Goal: Information Seeking & Learning: Check status

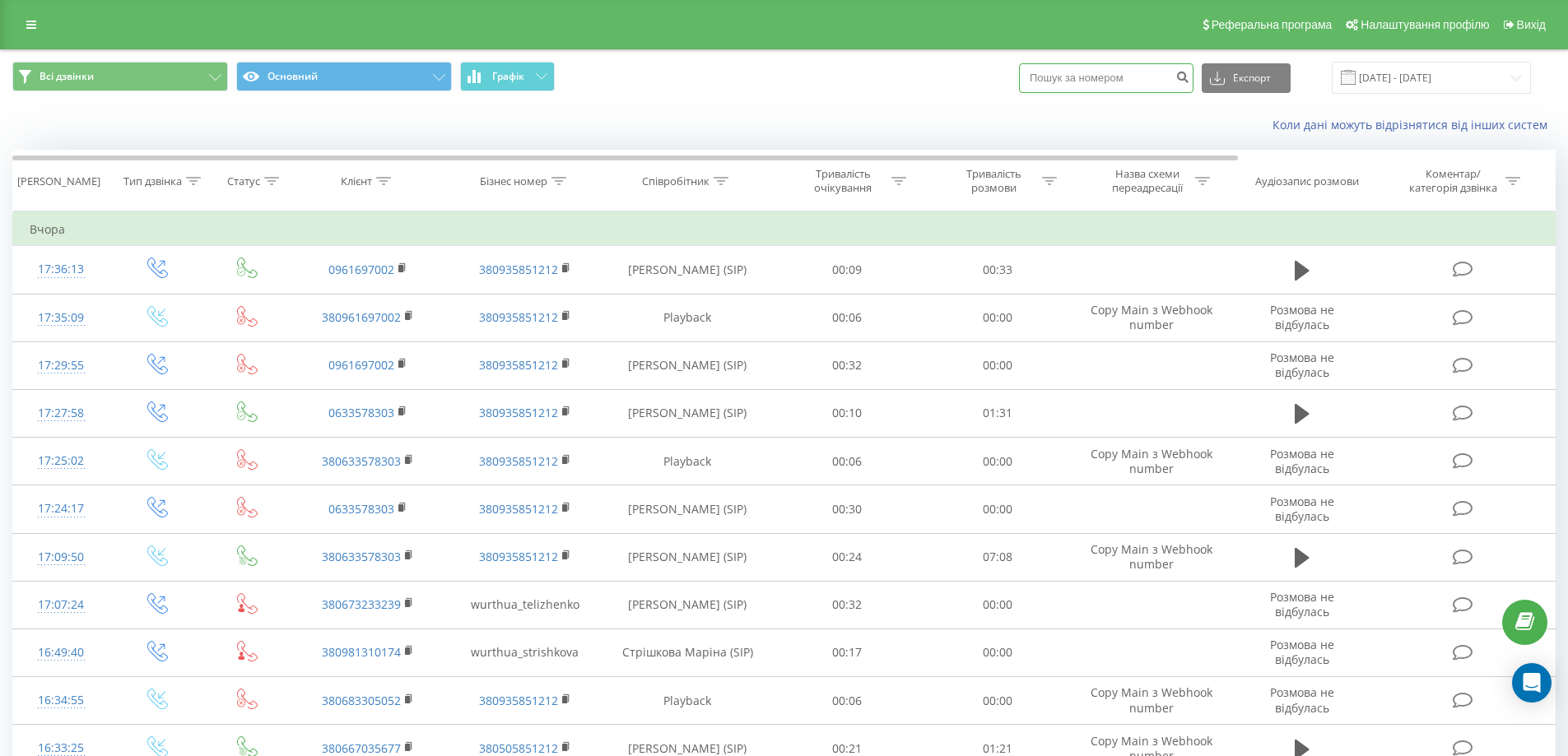
click at [1064, 86] on input at bounding box center [1106, 78] width 175 height 30
paste input "380661097736"
click at [1056, 80] on input "380661097736" at bounding box center [1106, 78] width 175 height 30
type input "0661097736"
click at [1189, 78] on icon "submit" at bounding box center [1182, 75] width 14 height 10
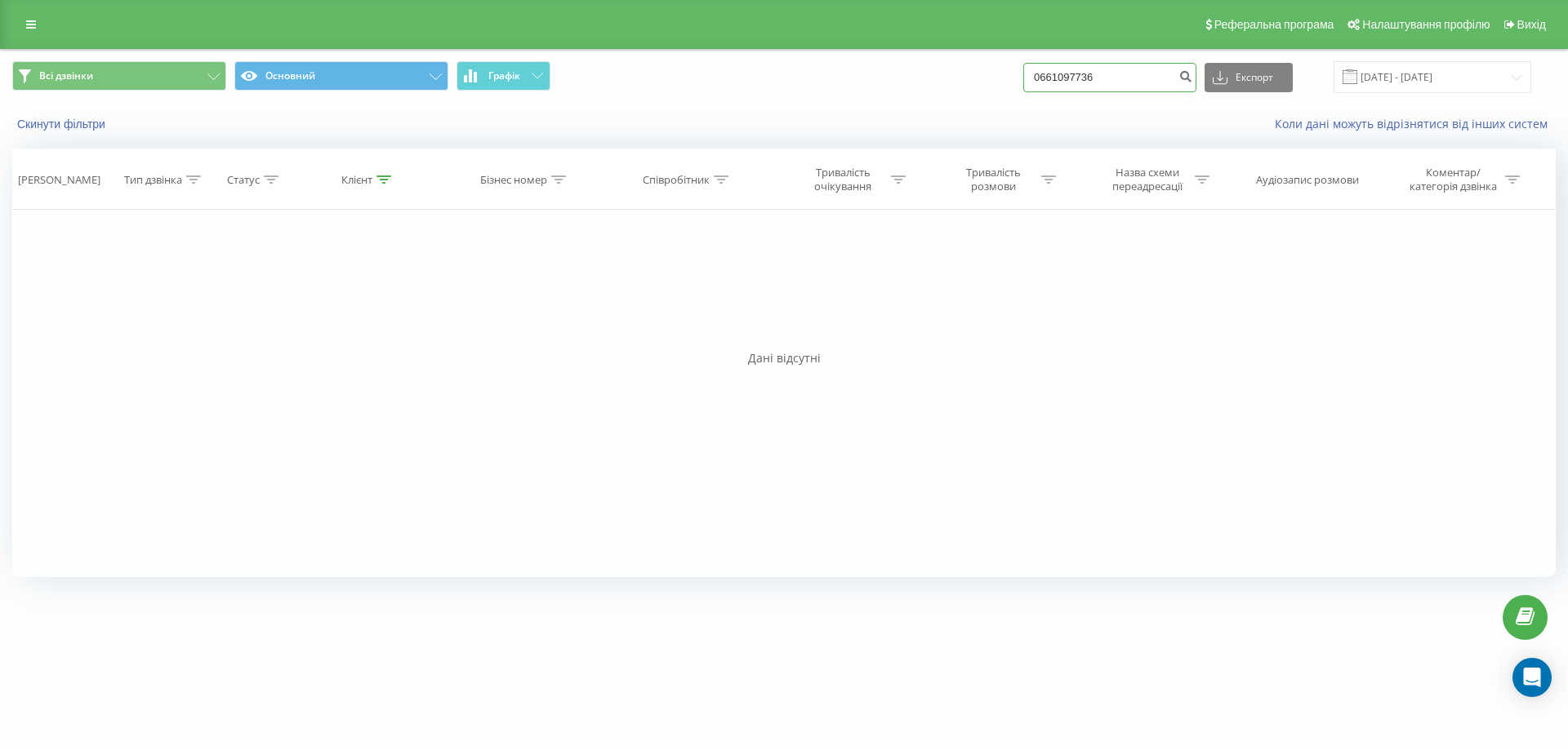
drag, startPoint x: 1114, startPoint y: 75, endPoint x: 983, endPoint y: 71, distance: 131.1
click at [983, 71] on div "Всі дзвінки Основний Графік 0661097736 Експорт .csv .xls .xlsx 21.05.2025 - 21.…" at bounding box center [784, 76] width 1543 height 31
click at [25, 20] on link at bounding box center [31, 24] width 29 height 23
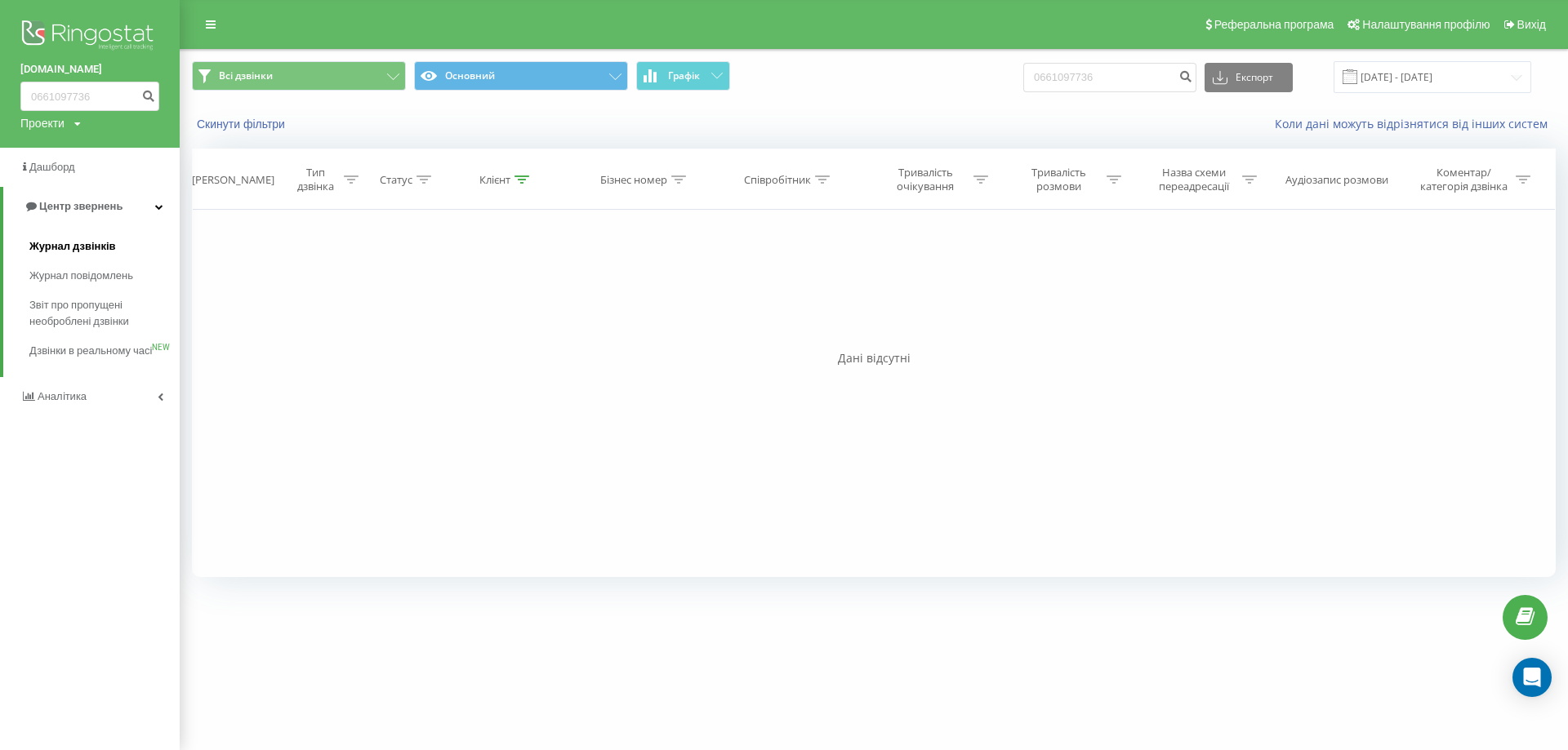
click at [71, 241] on span "Журнал дзвінків" at bounding box center [73, 246] width 86 height 17
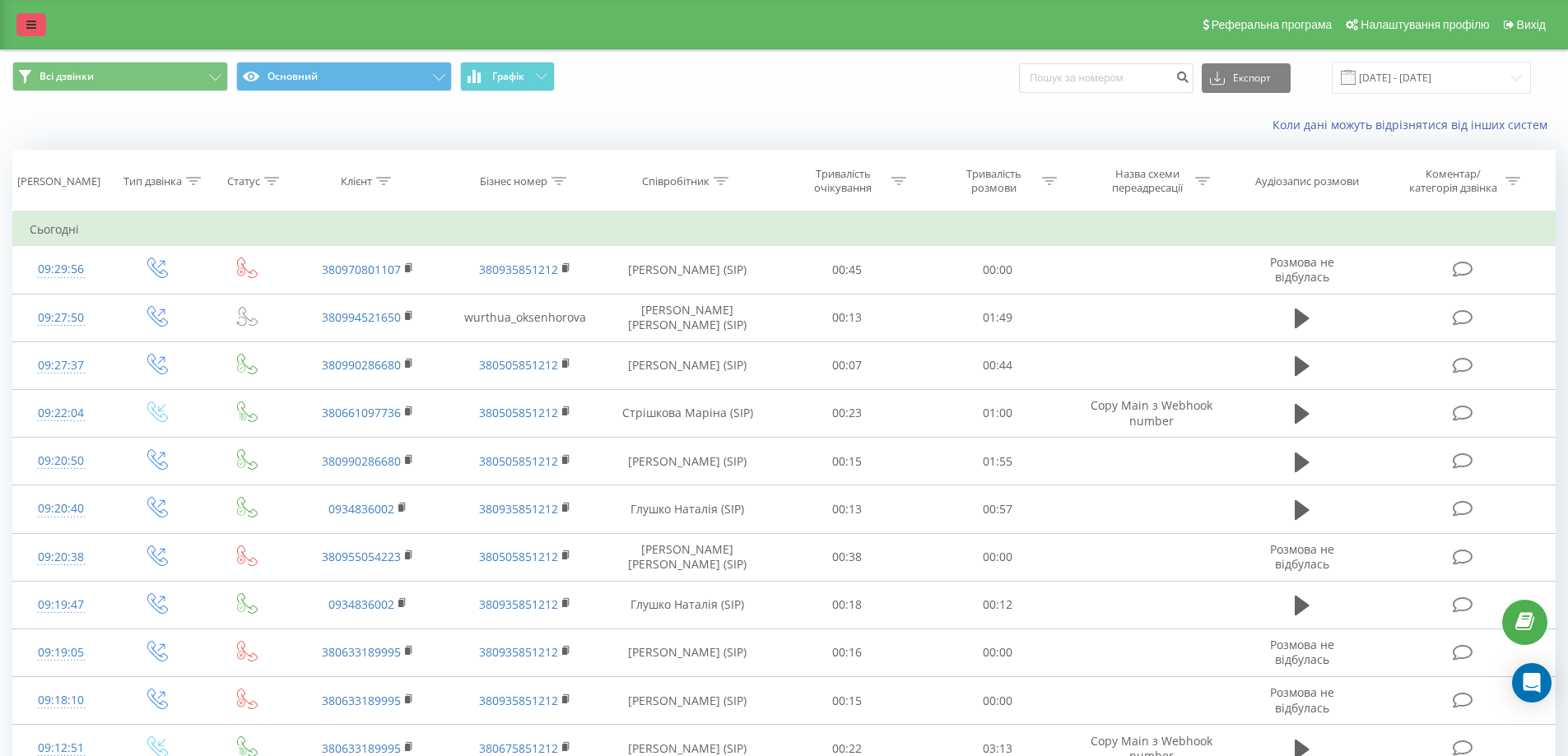
click at [43, 23] on link at bounding box center [32, 24] width 30 height 23
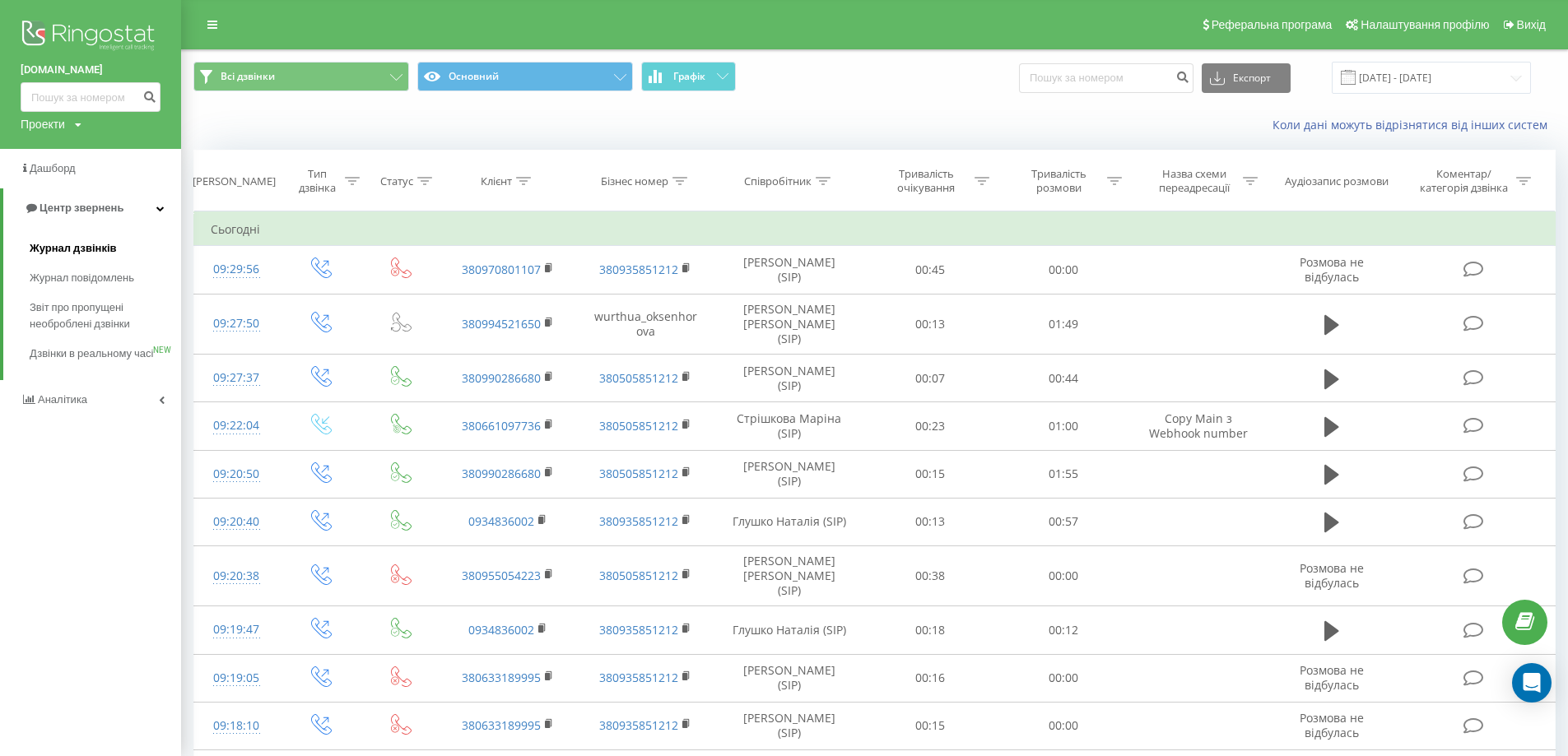
click at [104, 254] on span "Журнал дзвінків" at bounding box center [73, 248] width 87 height 17
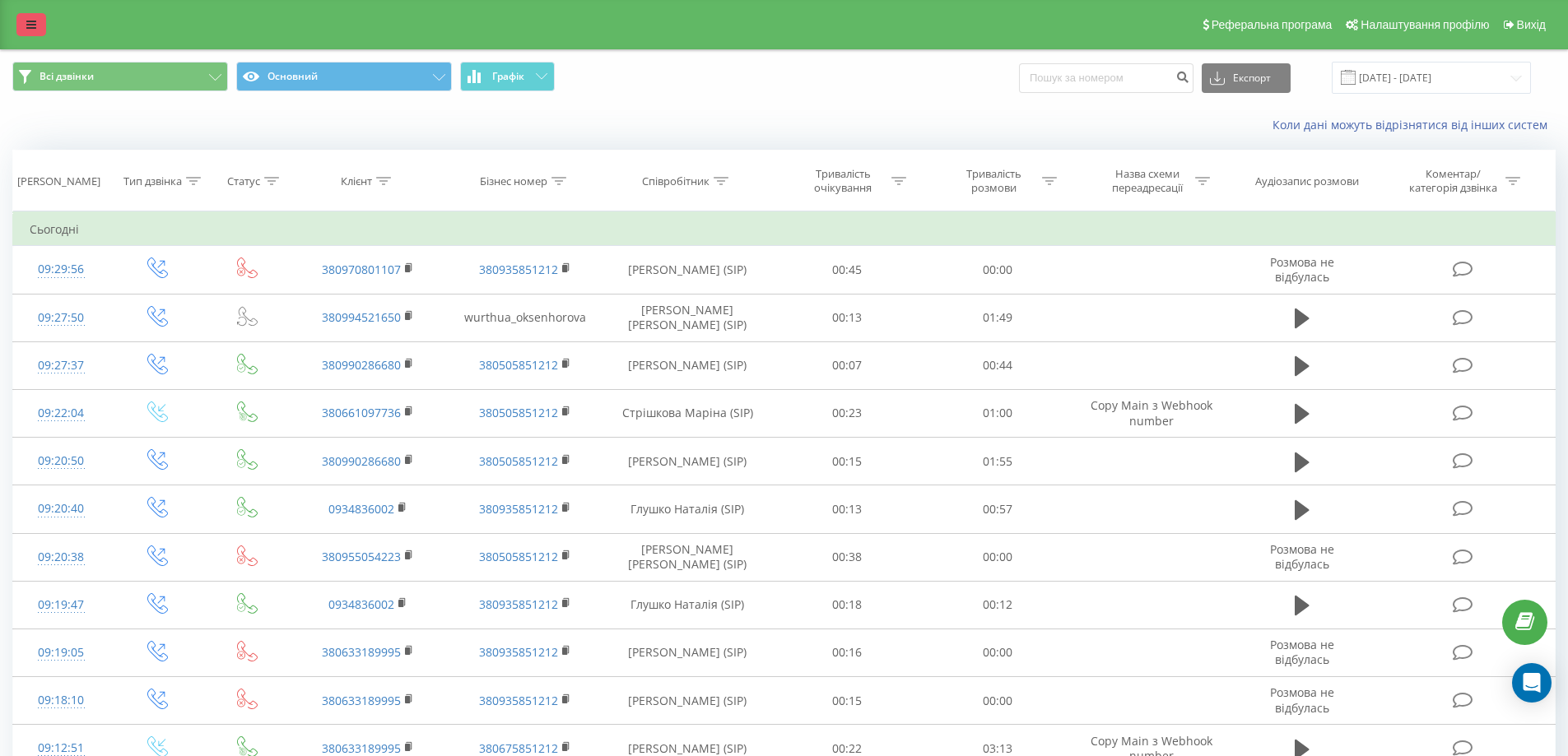
click at [20, 19] on link at bounding box center [32, 24] width 30 height 23
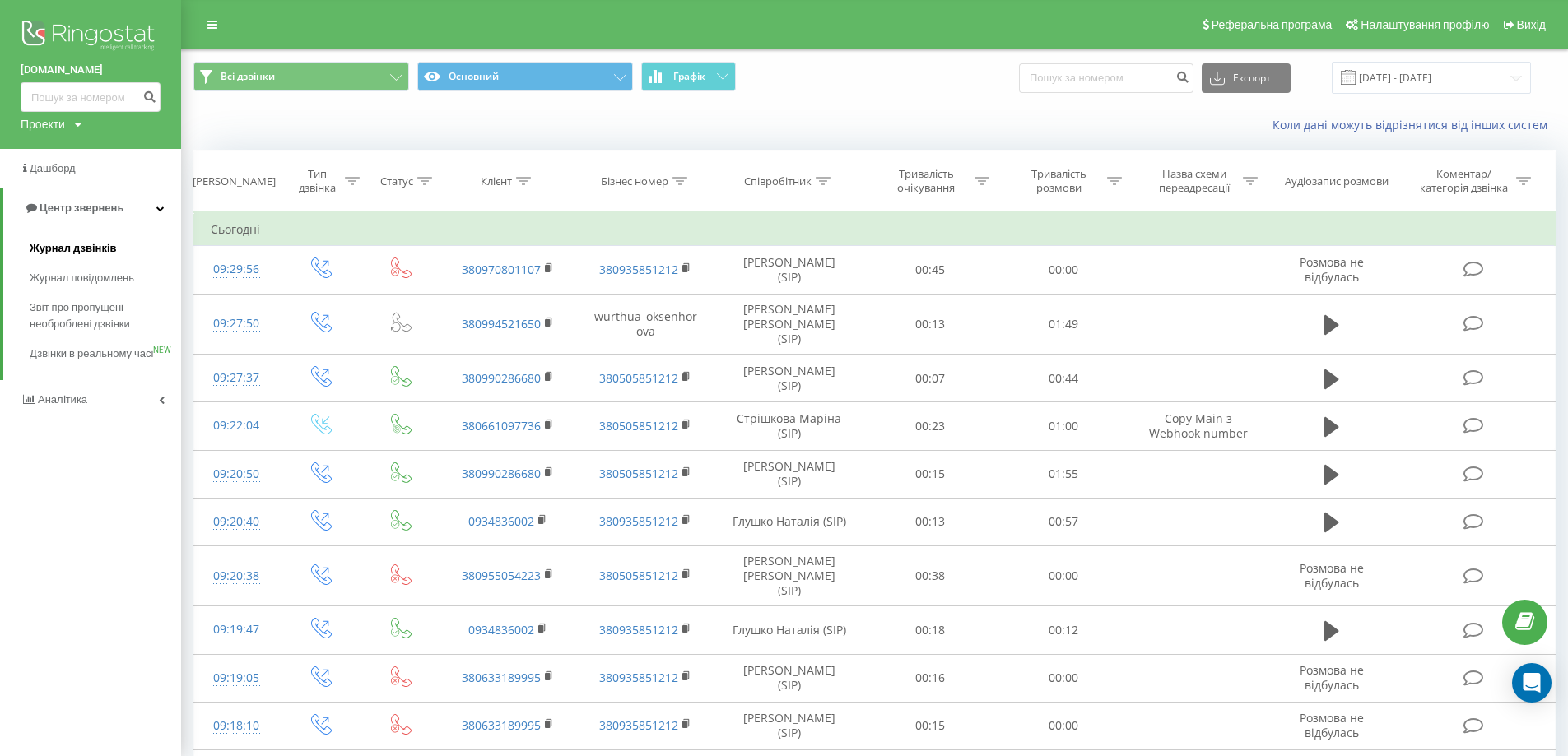
click at [60, 249] on span "Журнал дзвінків" at bounding box center [73, 248] width 87 height 17
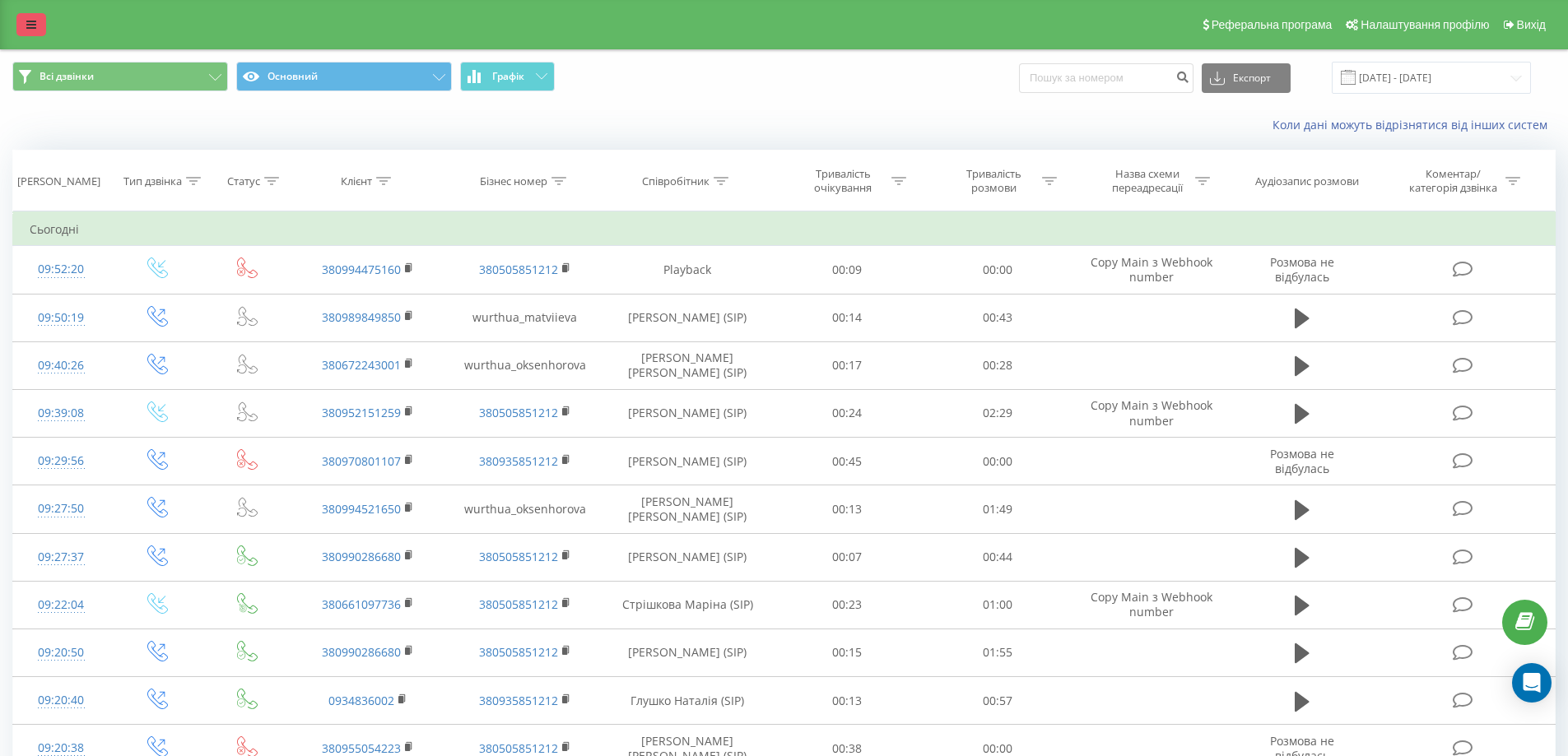
click at [37, 26] on link at bounding box center [32, 24] width 30 height 23
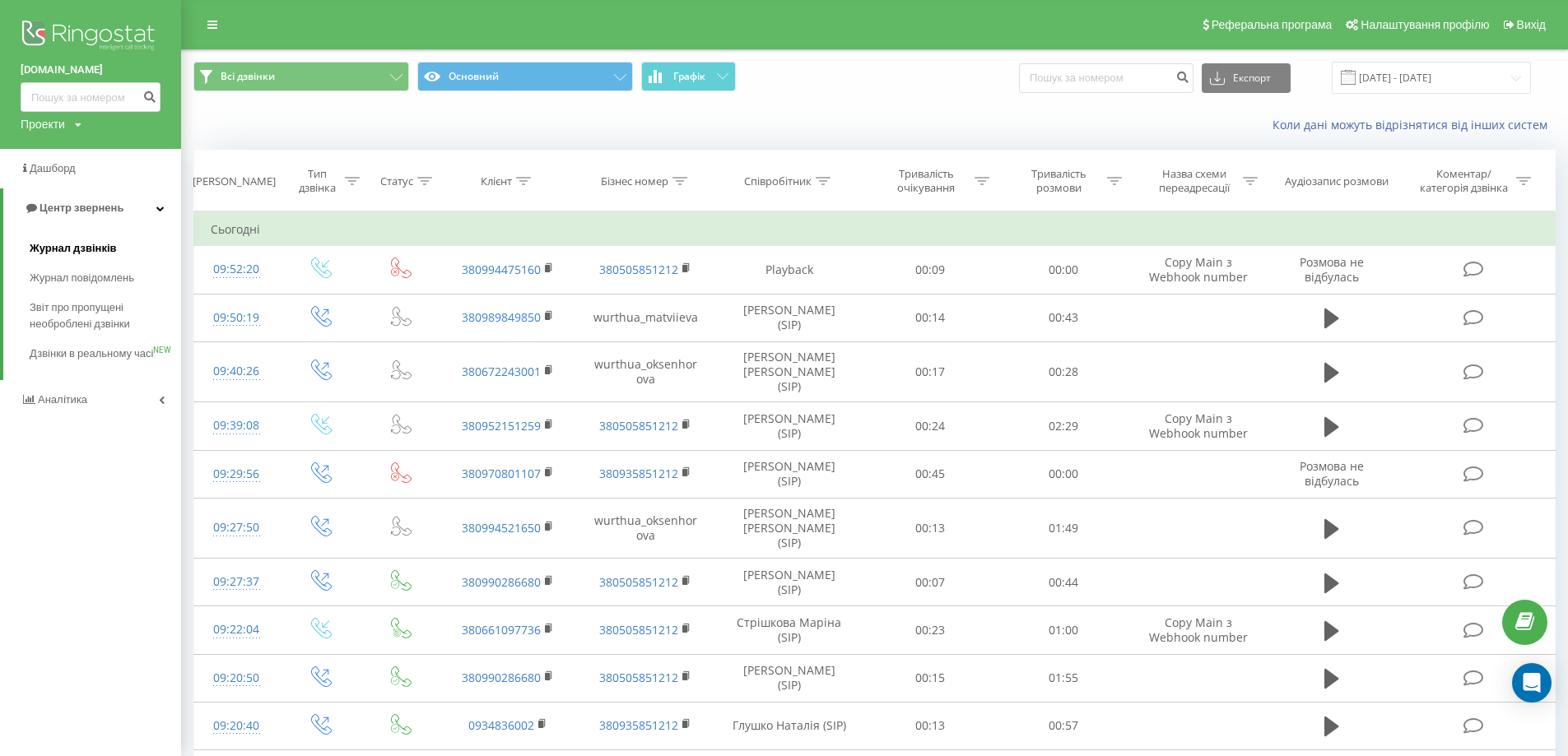
click at [94, 248] on span "Журнал дзвінків" at bounding box center [73, 248] width 87 height 17
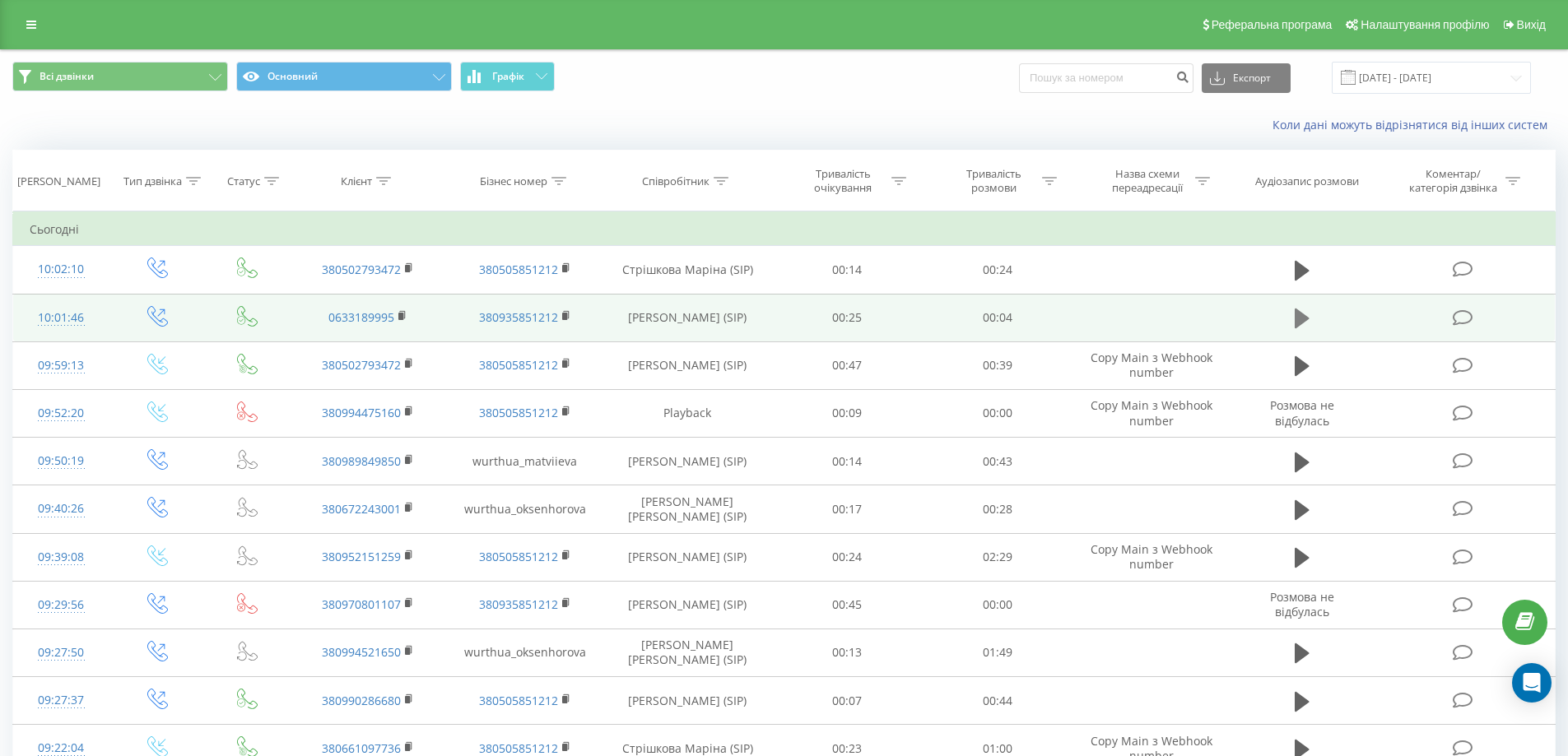
click at [1301, 321] on icon at bounding box center [1302, 318] width 15 height 20
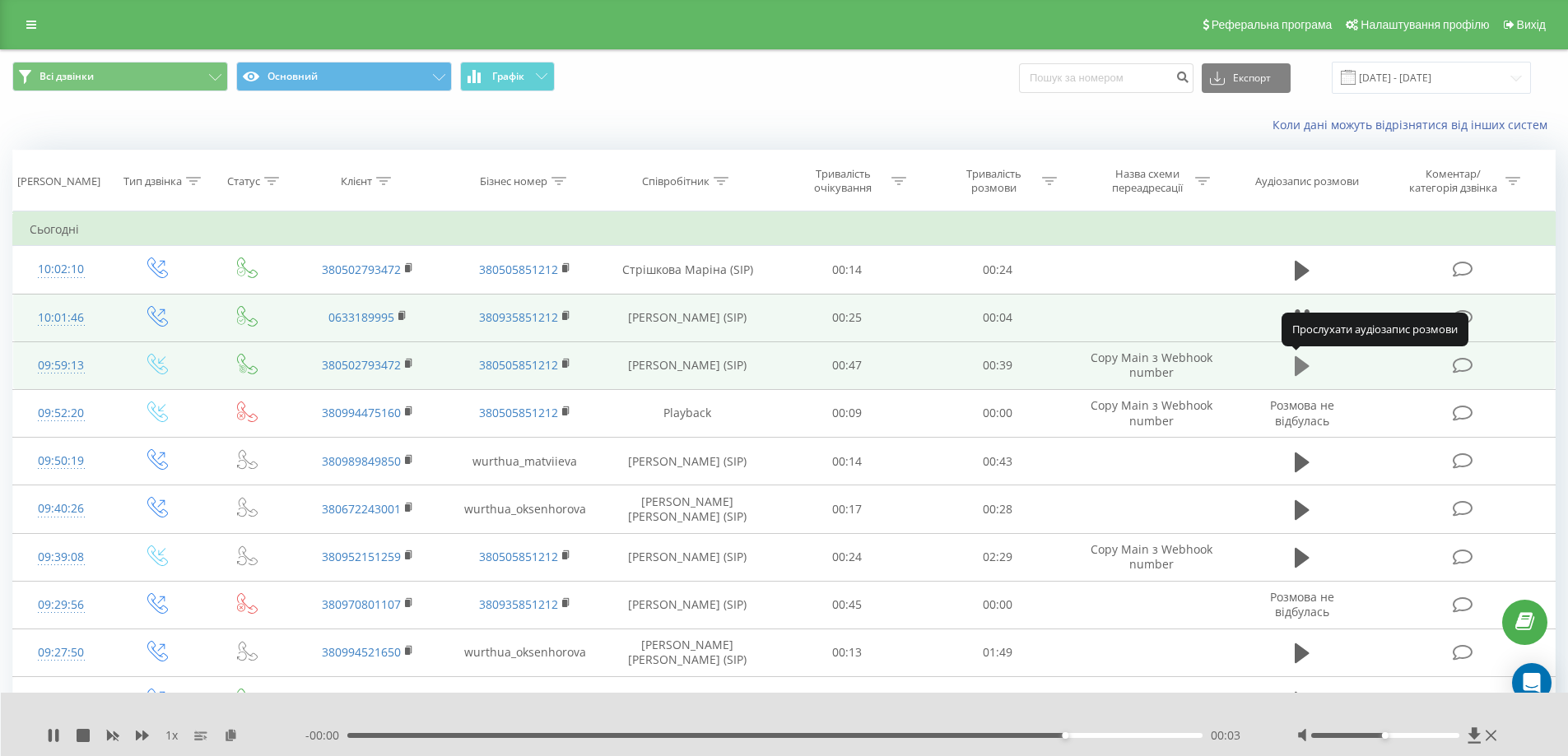
click at [1297, 362] on icon at bounding box center [1302, 367] width 15 height 20
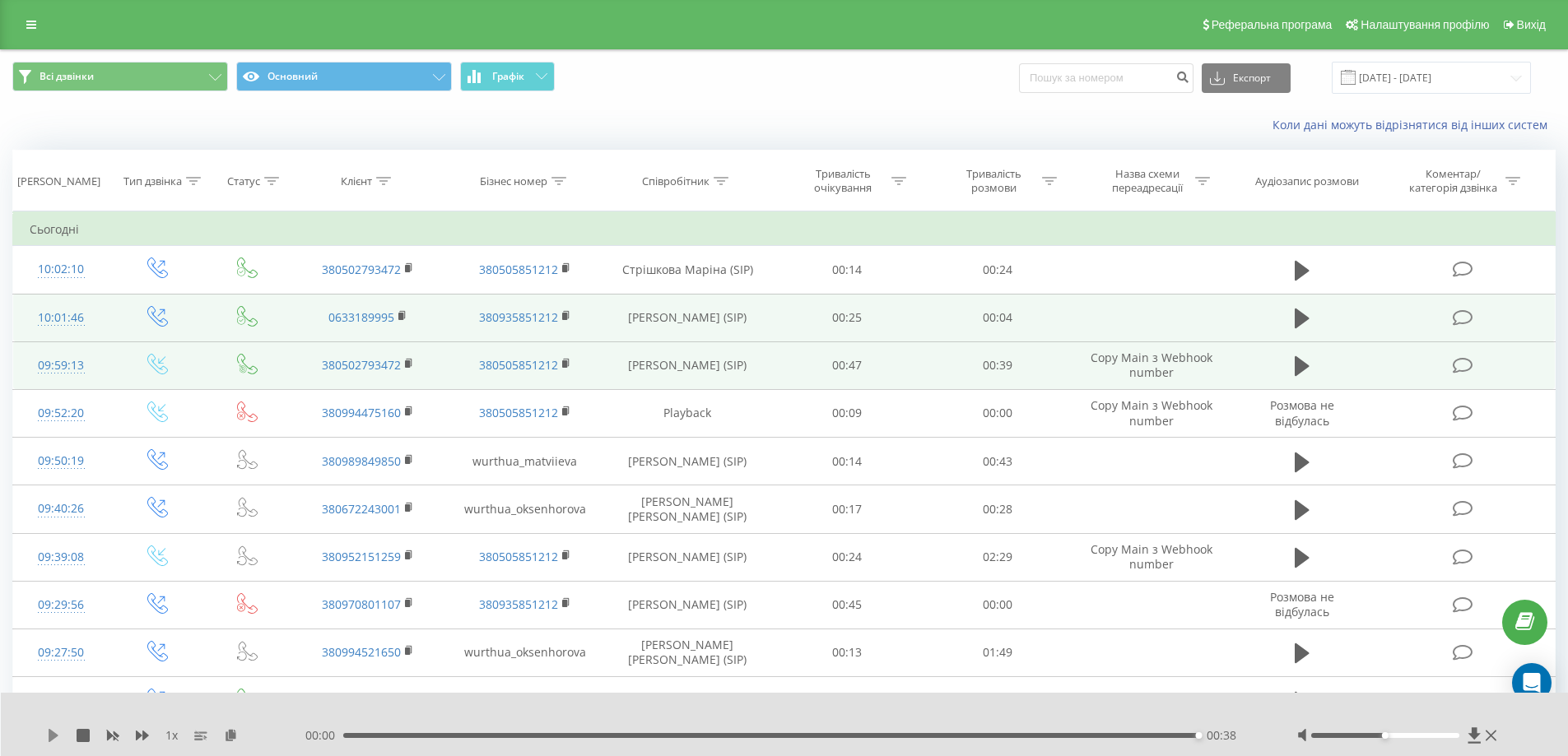
click at [55, 730] on icon at bounding box center [52, 735] width 13 height 13
click at [52, 731] on icon at bounding box center [53, 735] width 10 height 13
click at [1301, 360] on icon at bounding box center [1302, 366] width 15 height 23
click at [1307, 362] on icon at bounding box center [1302, 366] width 15 height 23
click at [38, 23] on link at bounding box center [32, 24] width 30 height 23
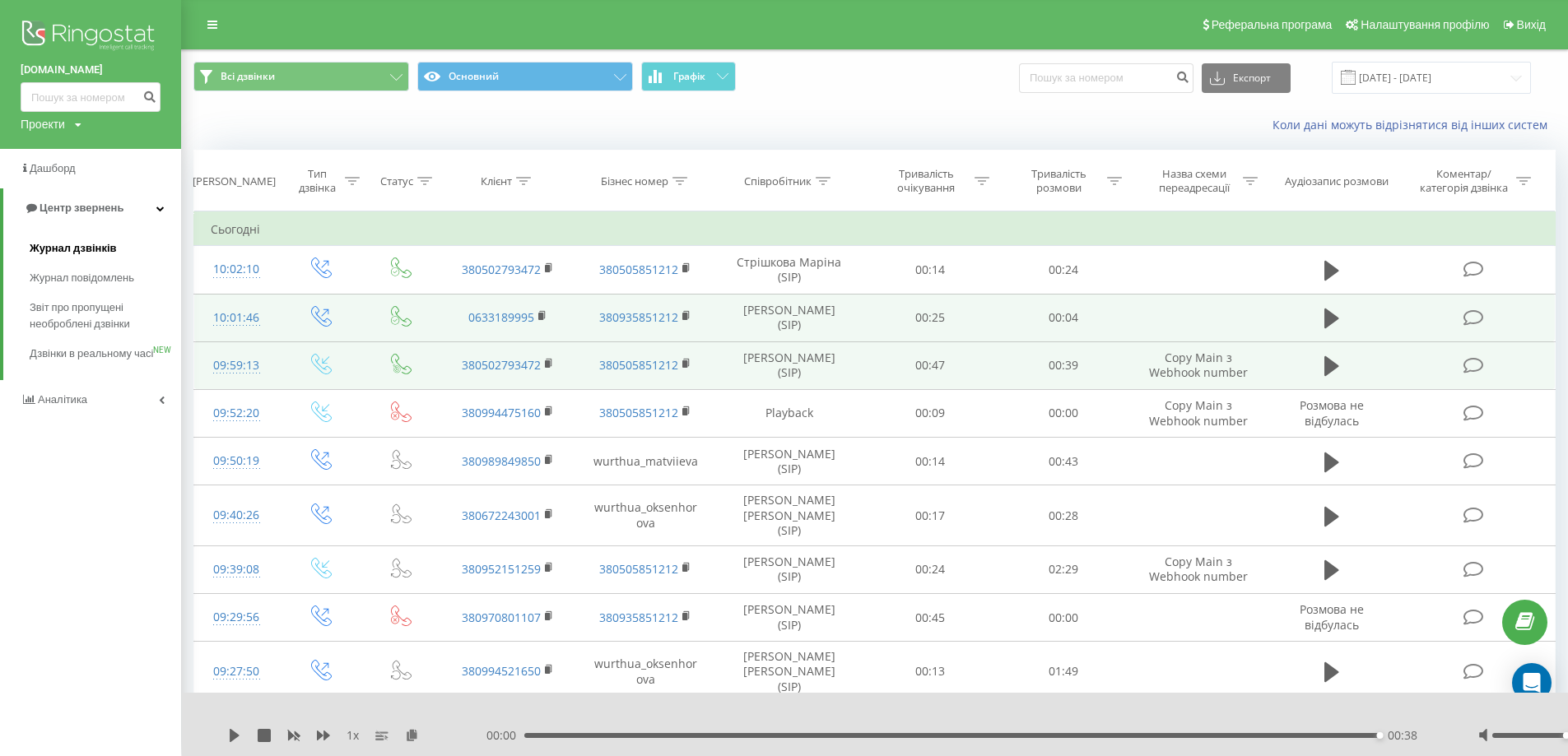
drag, startPoint x: 76, startPoint y: 243, endPoint x: 89, endPoint y: 240, distance: 13.3
click at [76, 243] on span "Журнал дзвінків" at bounding box center [73, 248] width 87 height 17
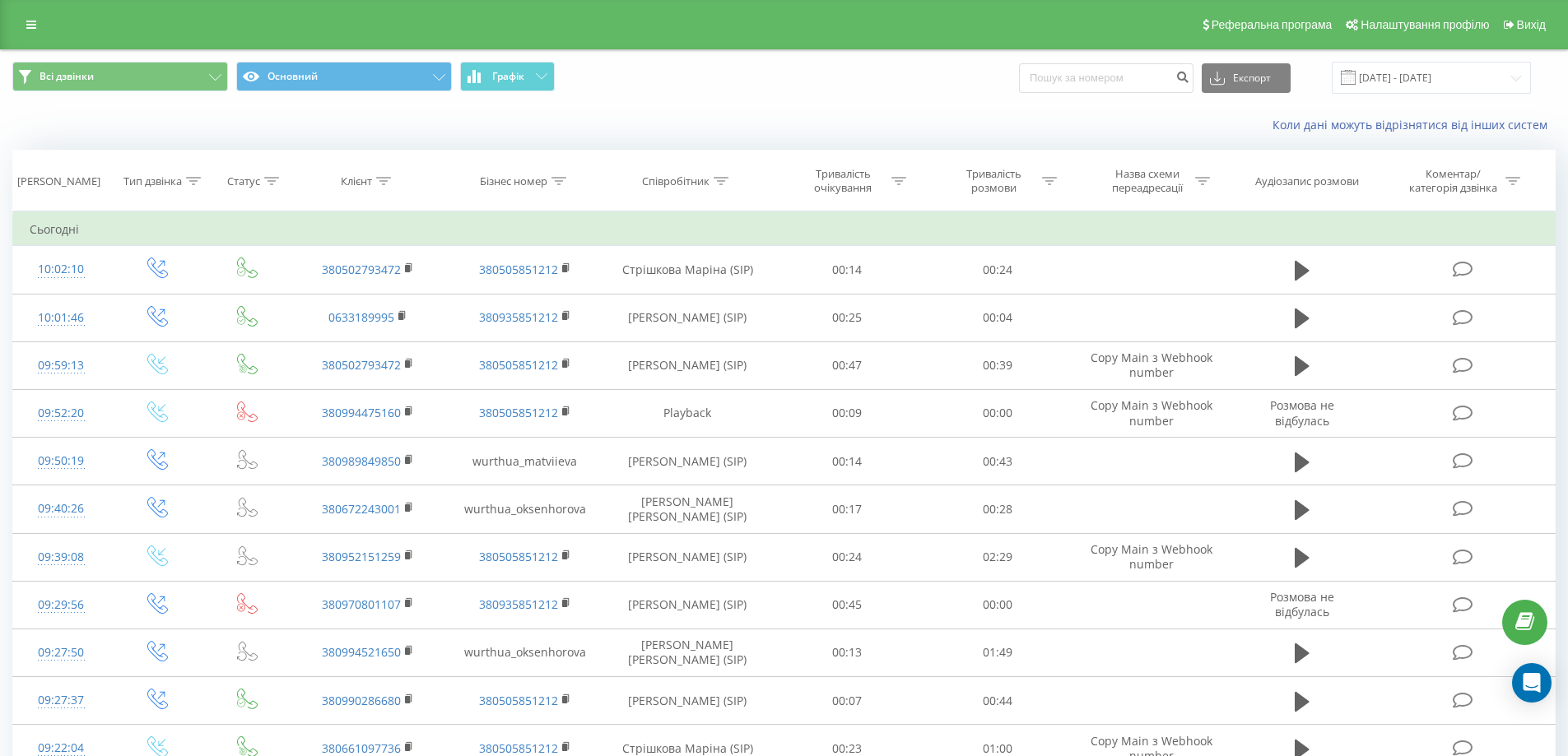
drag, startPoint x: 29, startPoint y: 19, endPoint x: 32, endPoint y: 47, distance: 28.2
click at [29, 19] on icon at bounding box center [32, 25] width 10 height 12
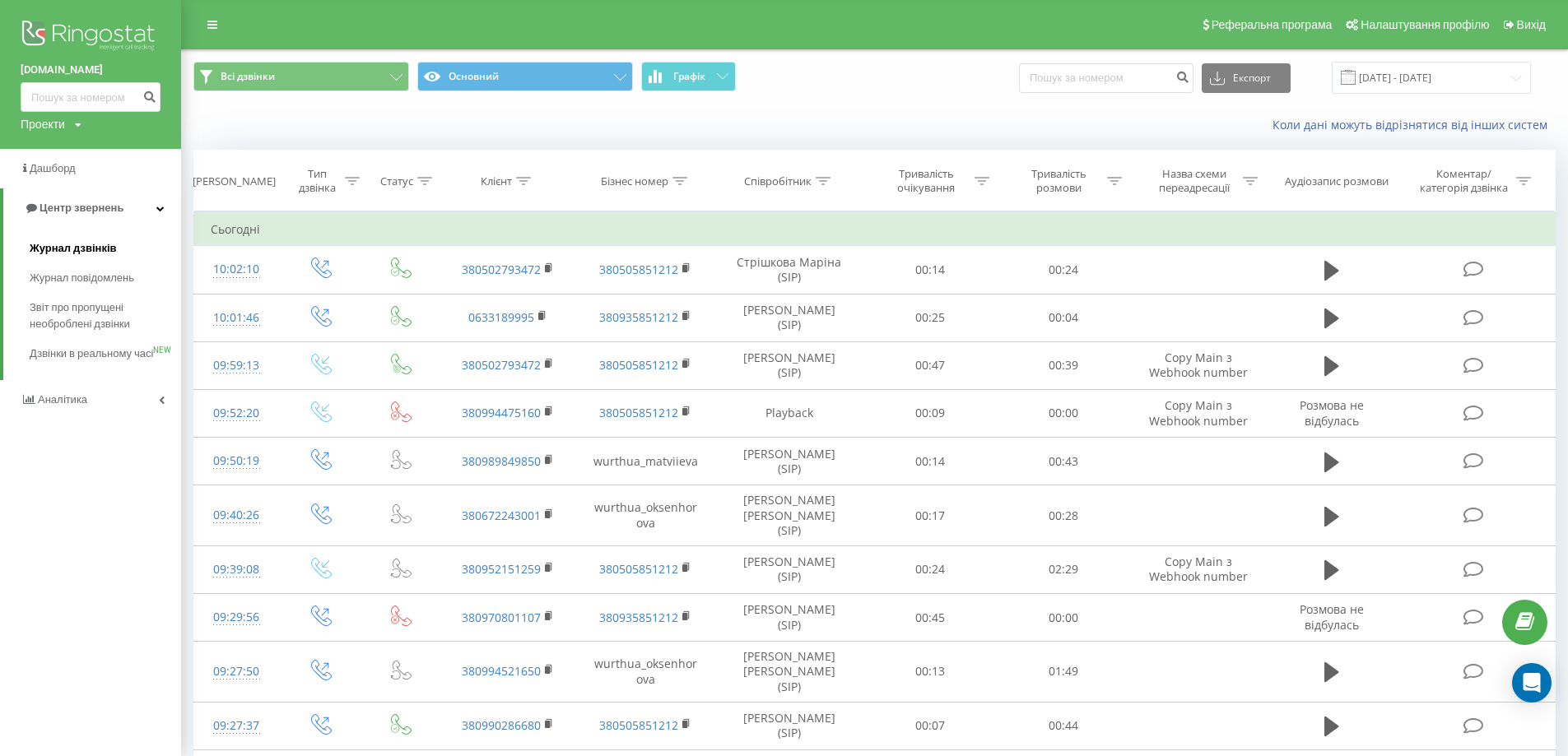
click at [80, 246] on span "Журнал дзвінків" at bounding box center [73, 248] width 87 height 17
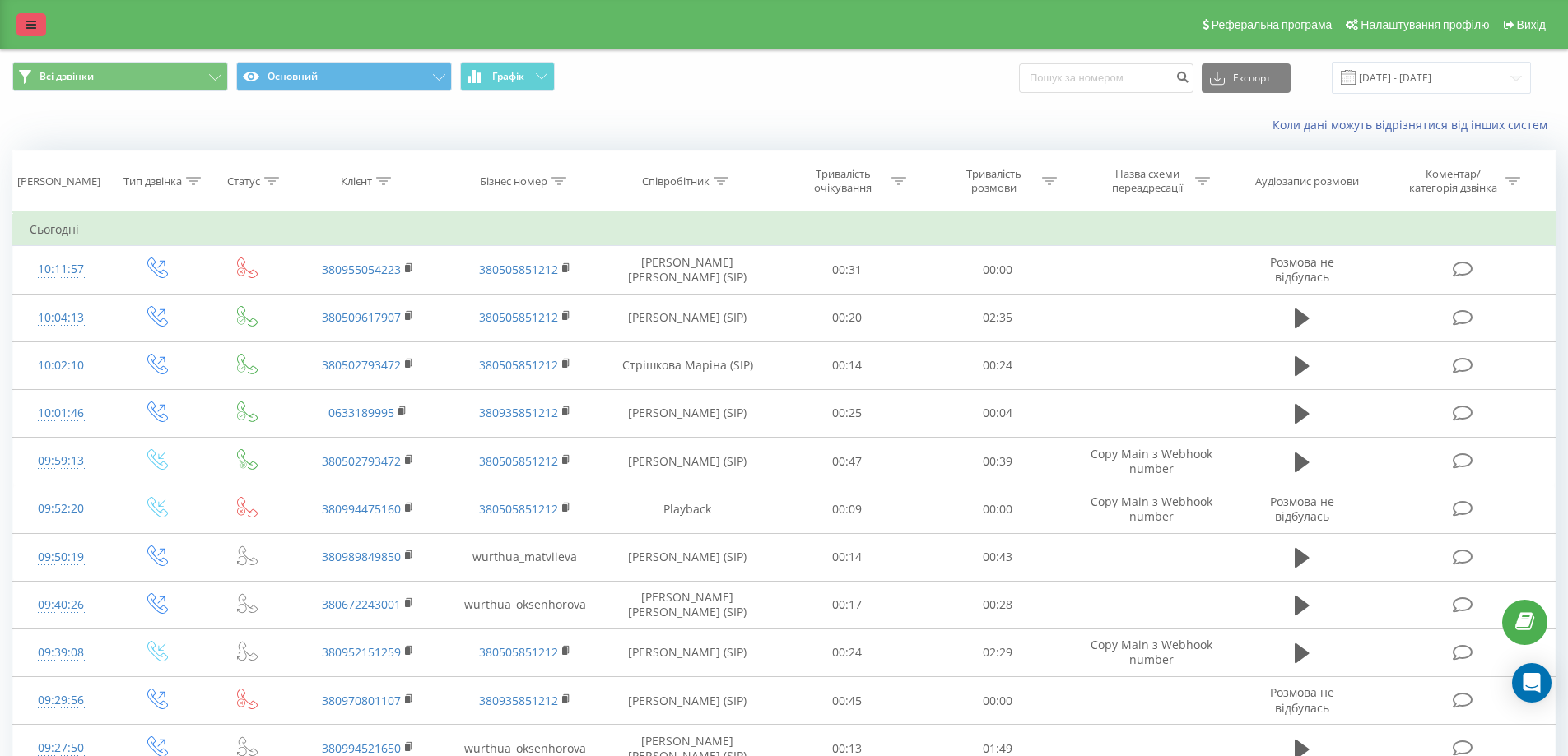
click at [36, 31] on link at bounding box center [32, 24] width 30 height 23
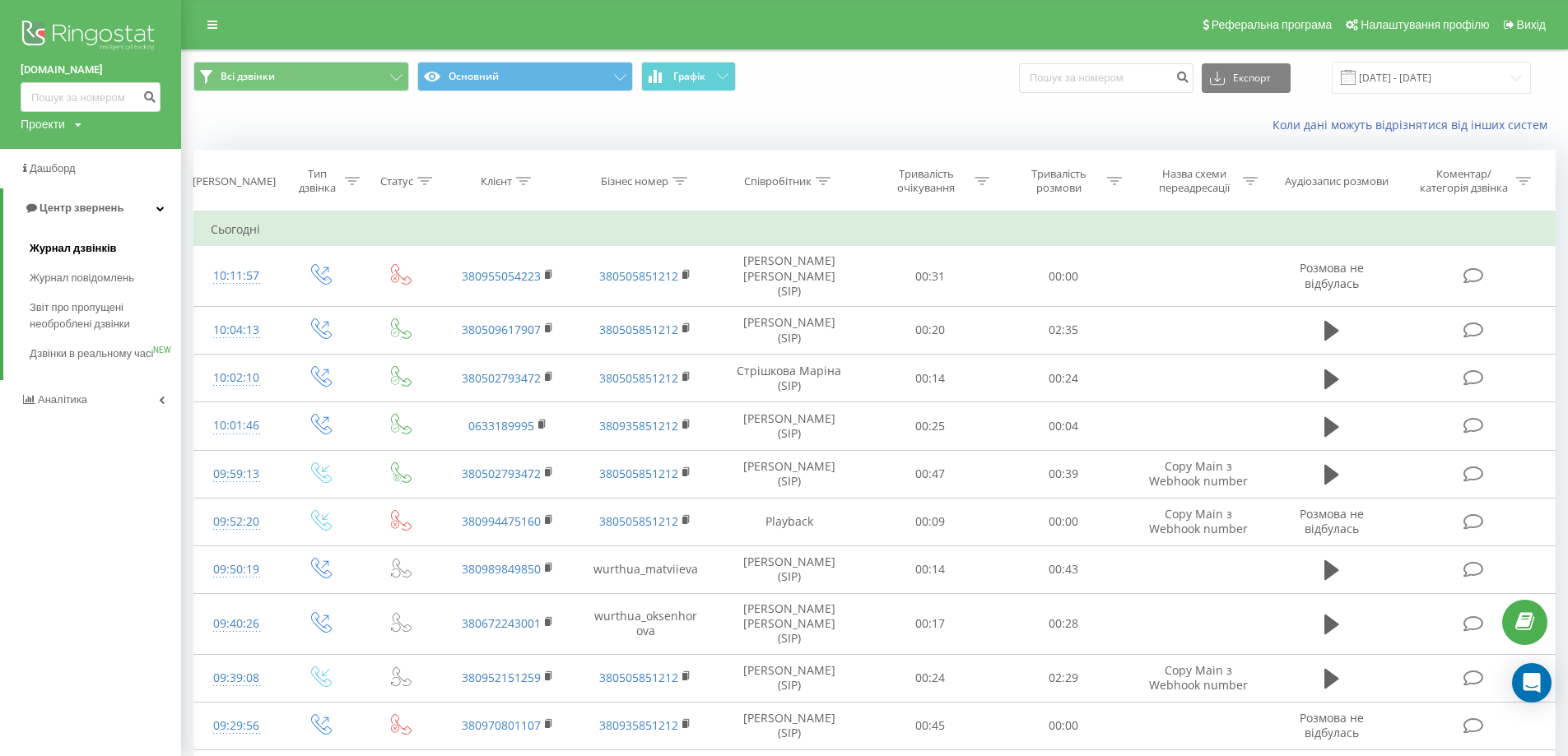
click at [70, 243] on span "Журнал дзвінків" at bounding box center [73, 248] width 87 height 17
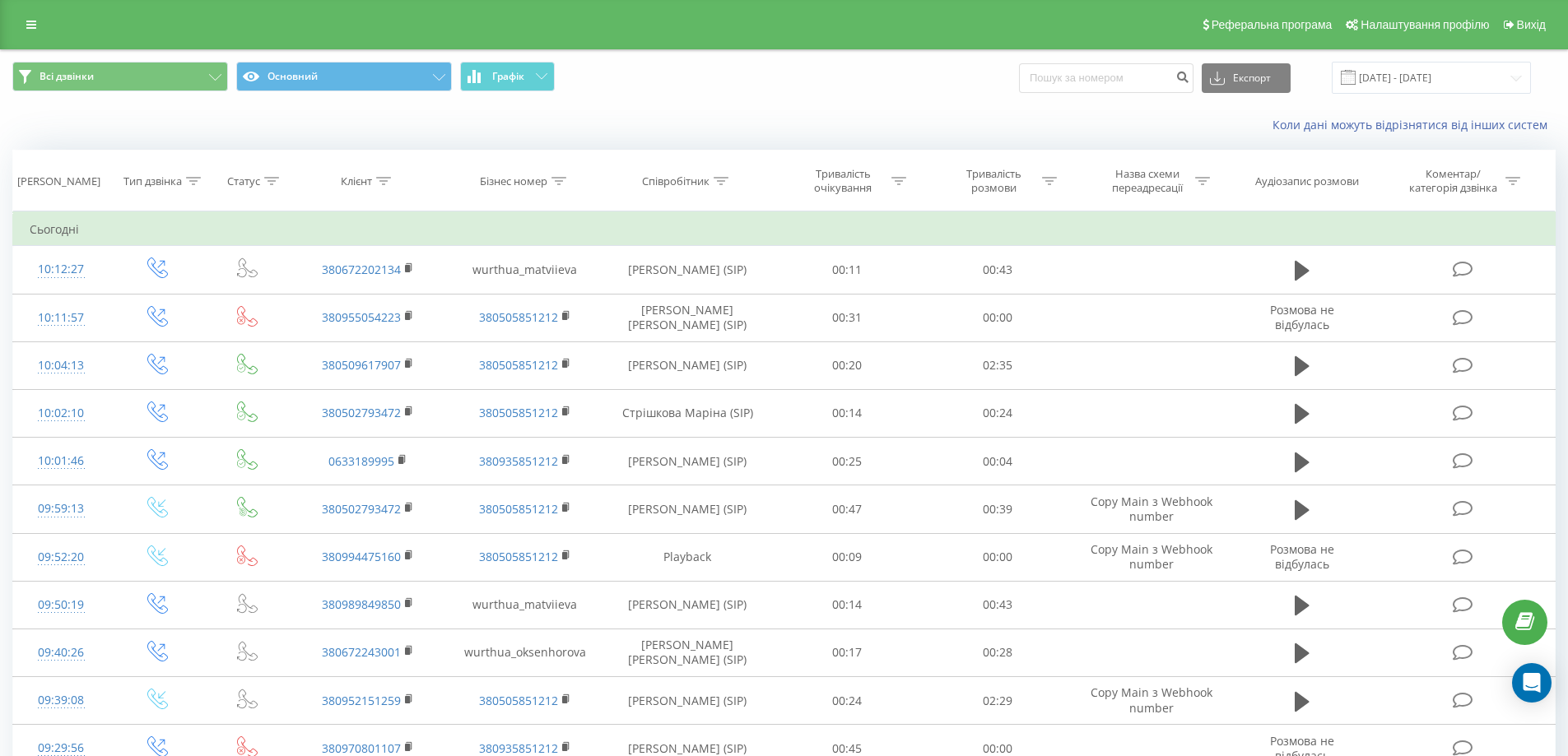
drag, startPoint x: 20, startPoint y: 24, endPoint x: 23, endPoint y: 51, distance: 27.2
click at [20, 24] on link at bounding box center [32, 24] width 30 height 23
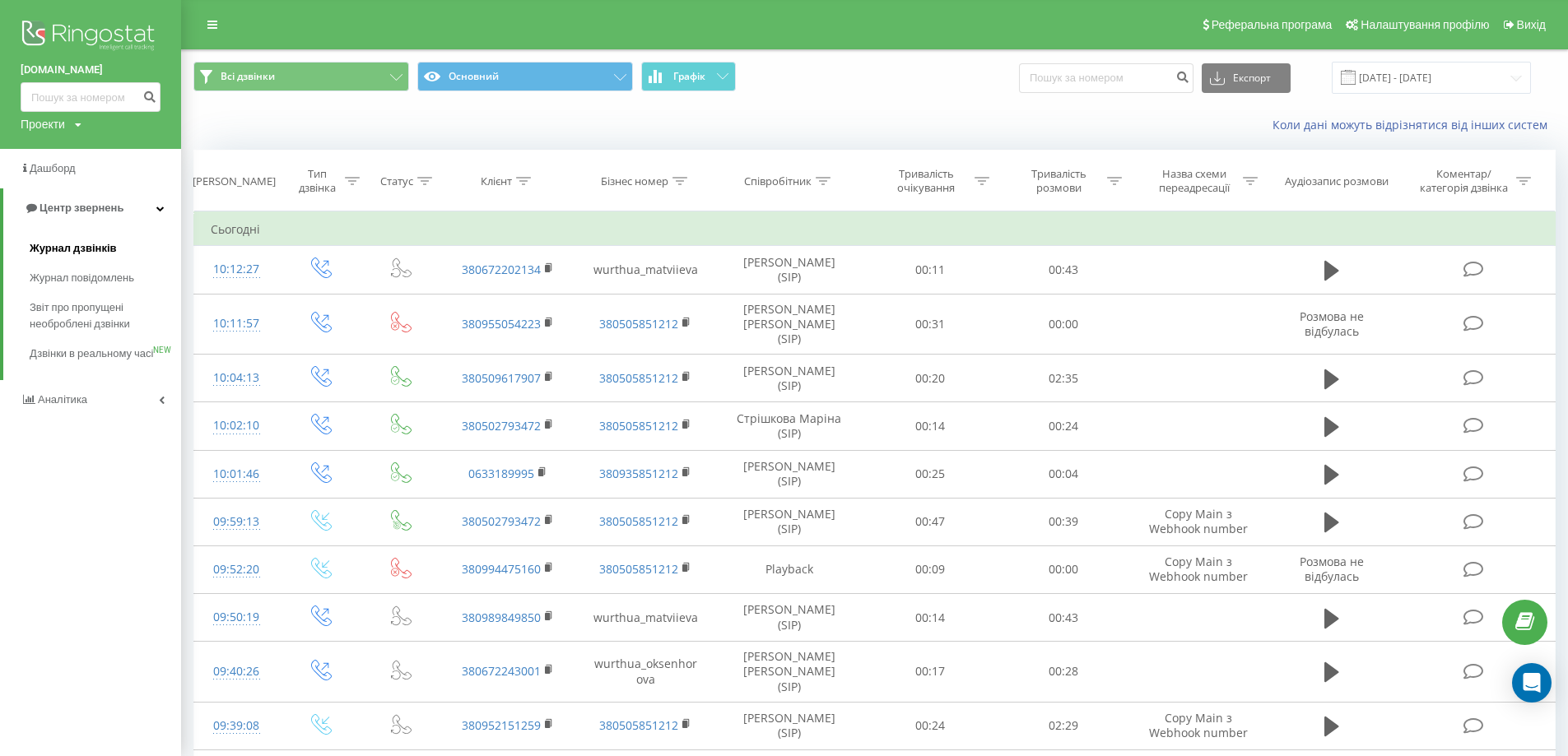
click at [78, 246] on span "Журнал дзвінків" at bounding box center [73, 248] width 87 height 17
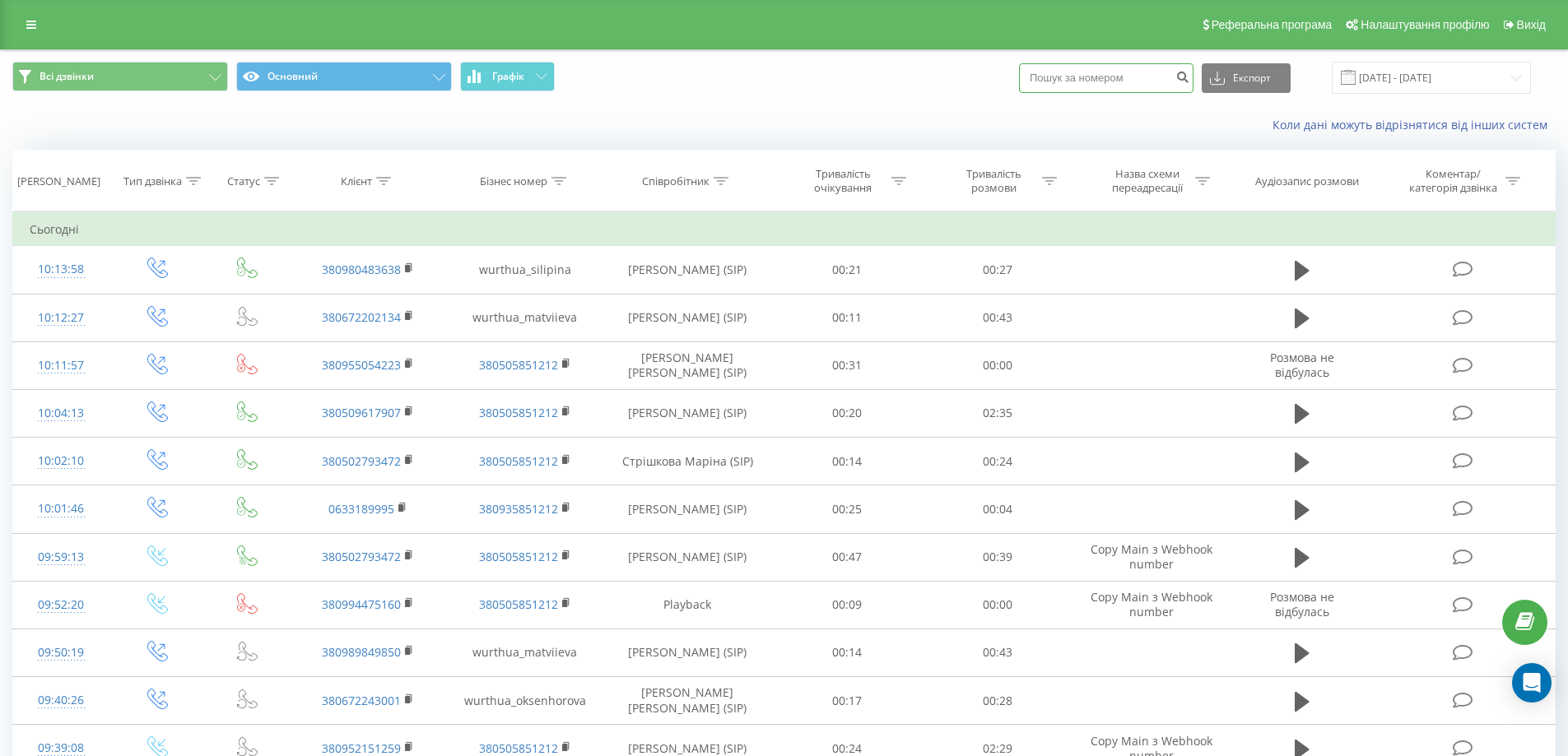
click at [1093, 84] on input at bounding box center [1106, 78] width 175 height 30
paste input "380502344740"
drag, startPoint x: 1058, startPoint y: 80, endPoint x: 1014, endPoint y: 78, distance: 44.0
click at [1014, 78] on div "Всі дзвінки Основний Графік 380502344740 Експорт .csv .xls .xlsx 21.07.2025 - 2…" at bounding box center [783, 77] width 1543 height 32
type input "0502344740"
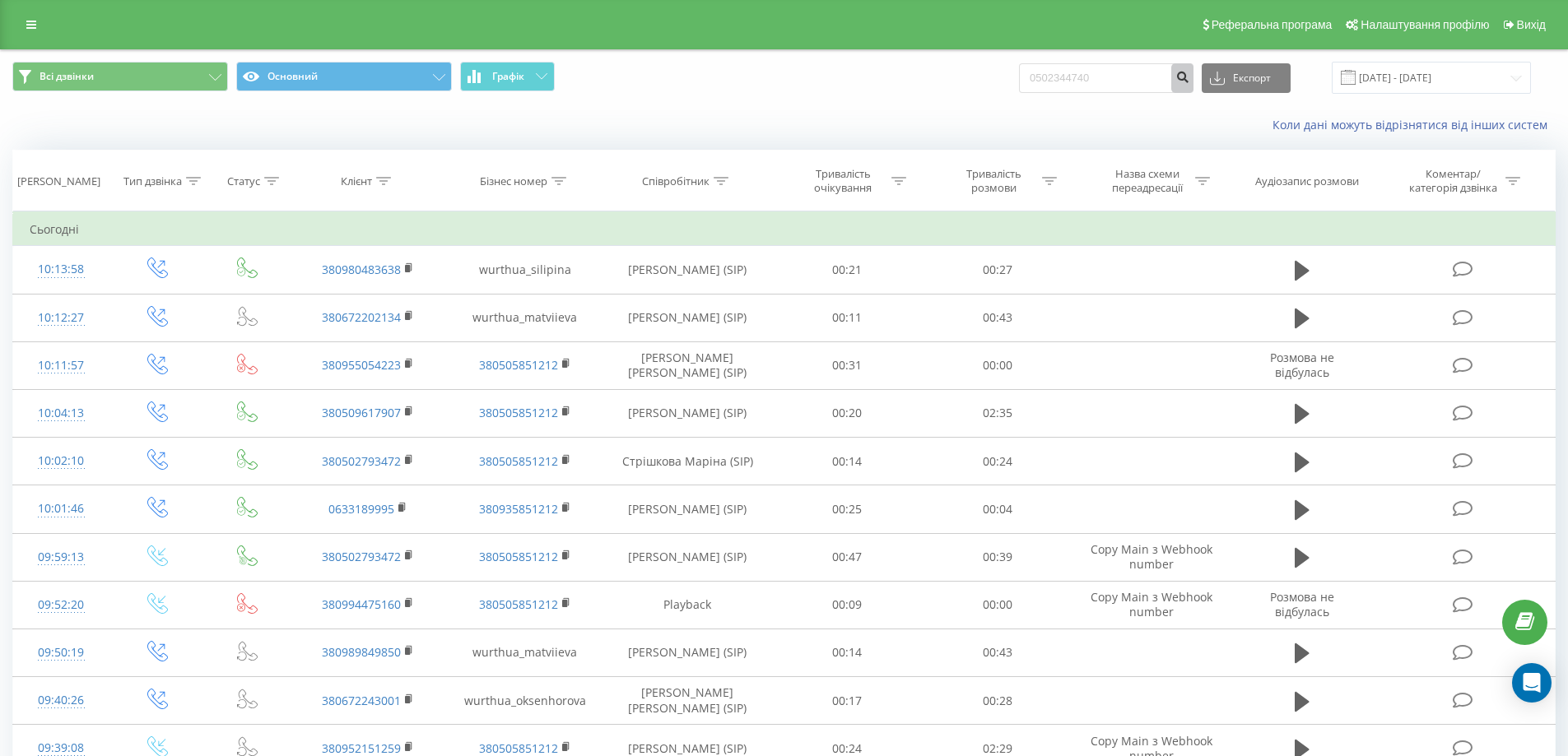
click at [1189, 80] on icon "submit" at bounding box center [1182, 75] width 14 height 10
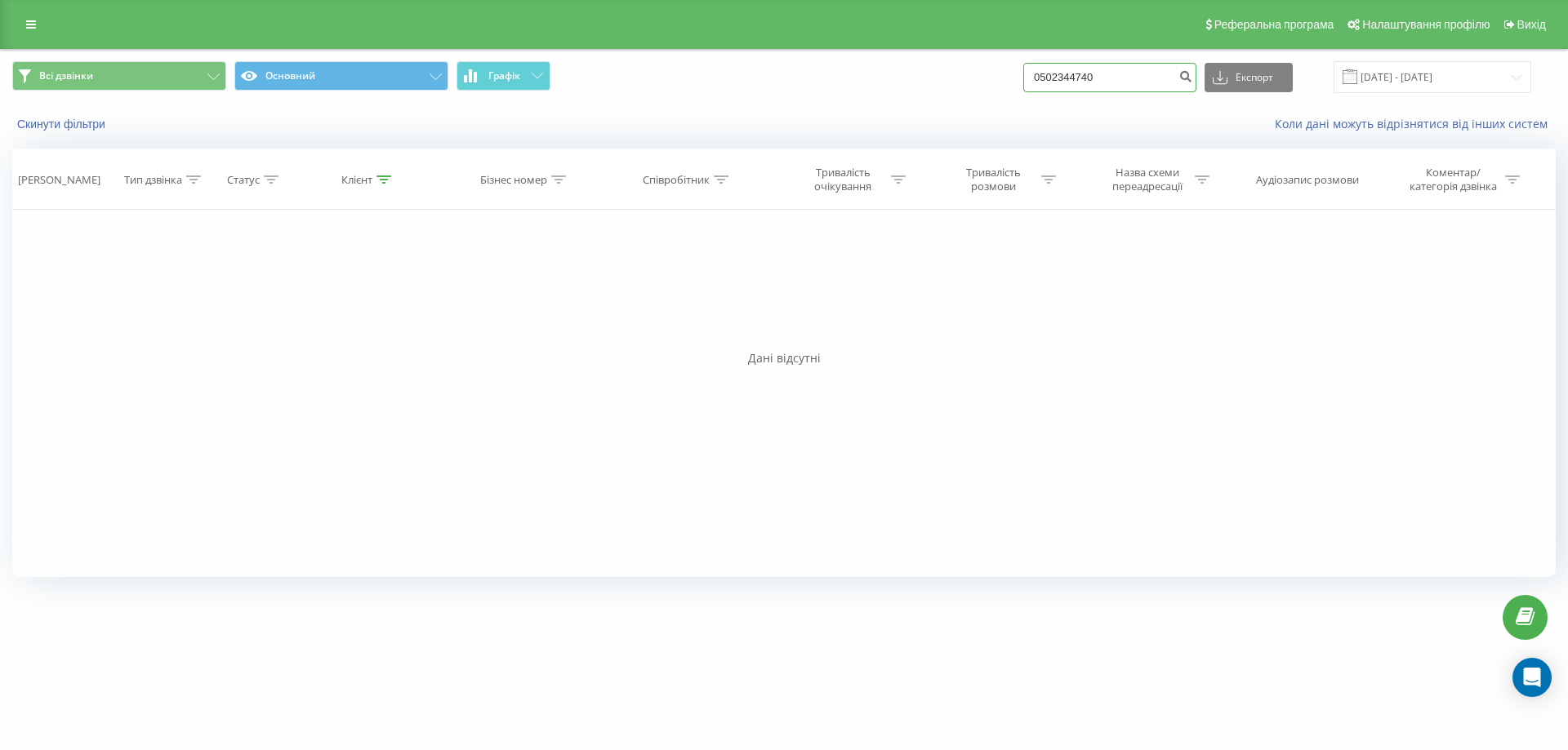
drag, startPoint x: 991, startPoint y: 62, endPoint x: 1075, endPoint y: 34, distance: 88.5
click at [968, 60] on div "Всі дзвінки Основний Графік 0502344740 Експорт .csv .xls .xlsx [DATE] - [DATE]" at bounding box center [784, 77] width 1566 height 55
click at [31, 27] on icon at bounding box center [31, 25] width 10 height 12
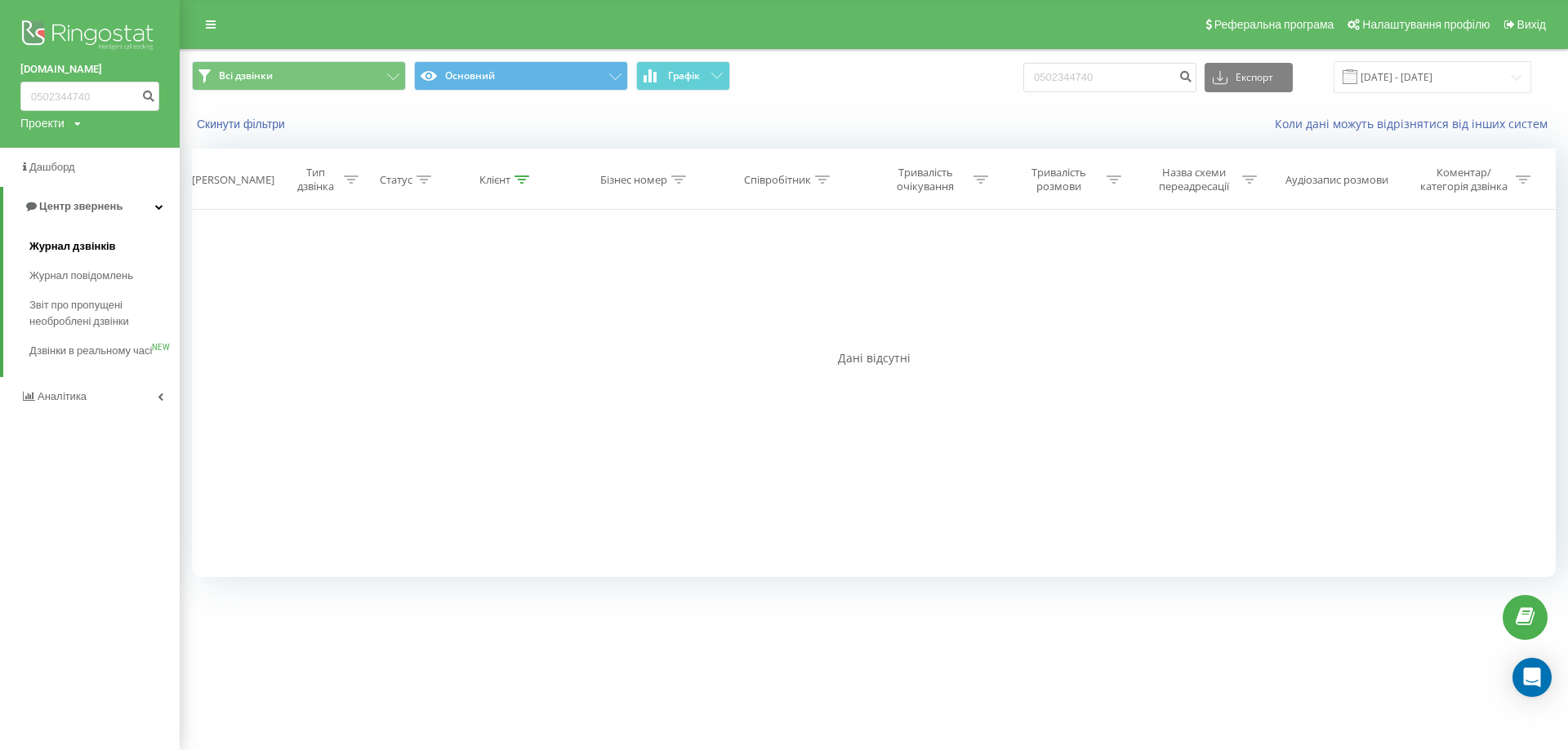
click at [67, 251] on span "Журнал дзвінків" at bounding box center [73, 246] width 86 height 17
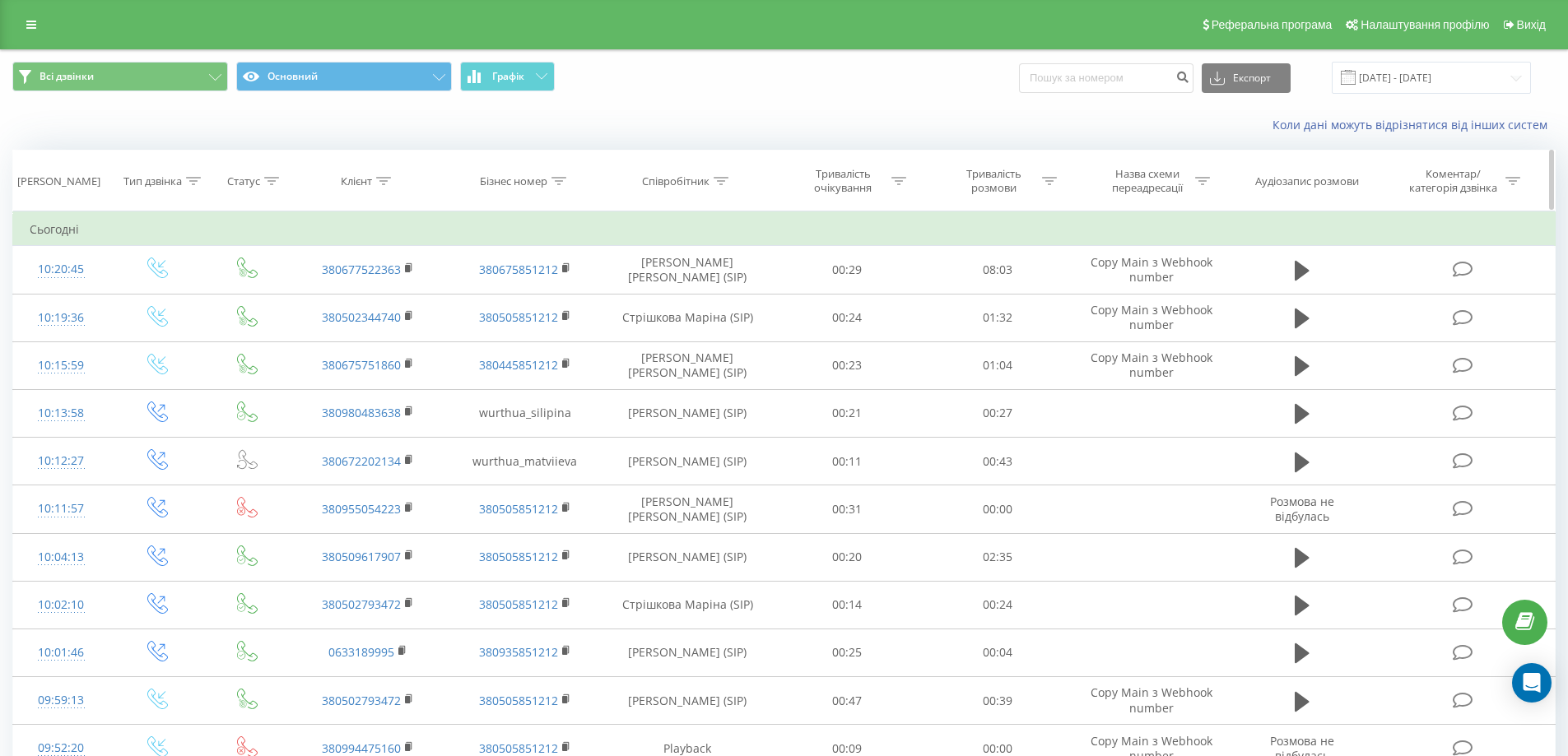
click at [727, 182] on icon at bounding box center [721, 181] width 15 height 8
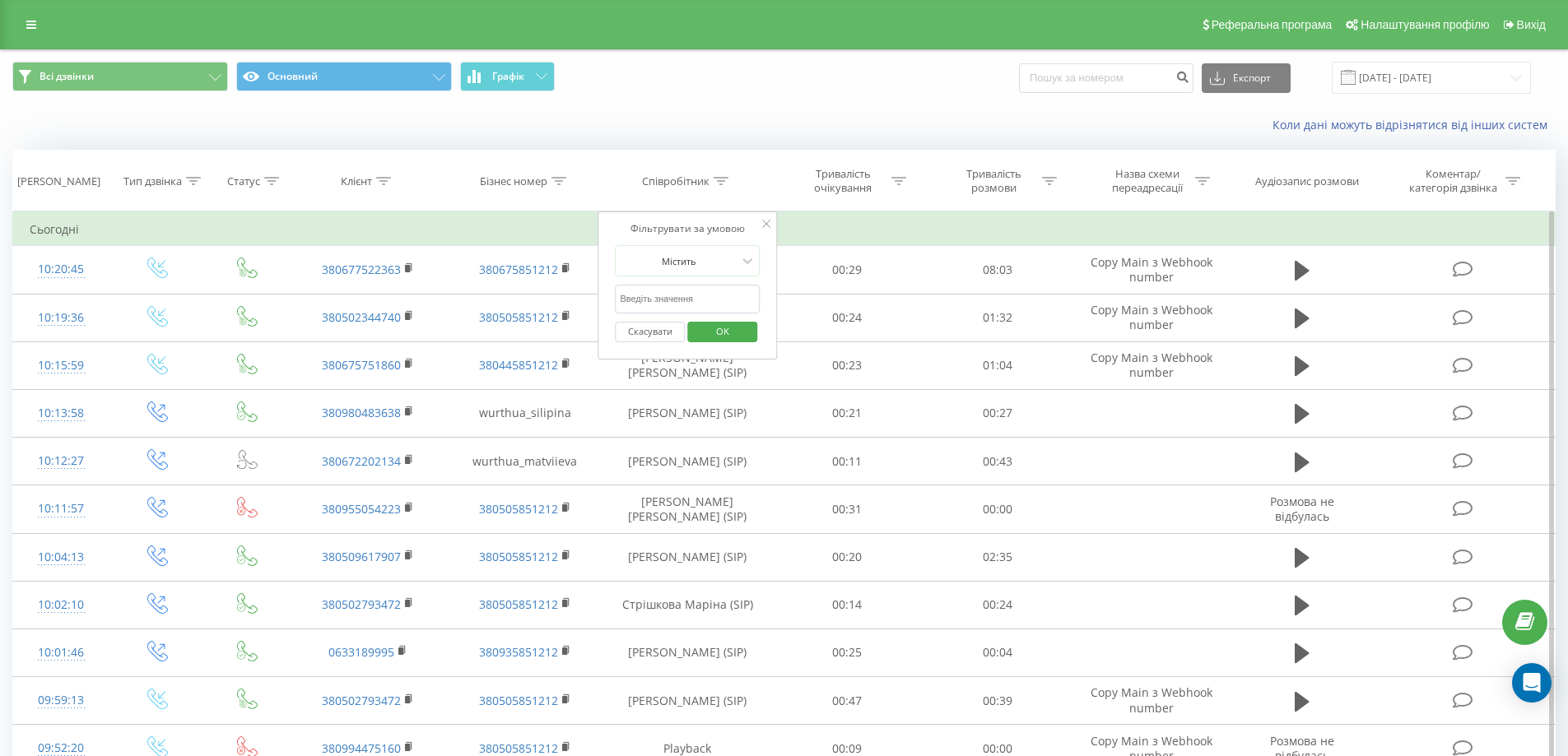
click at [688, 293] on input "text" at bounding box center [687, 298] width 145 height 29
type input "[PERSON_NAME]"
click at [711, 335] on span "OK" at bounding box center [723, 331] width 46 height 26
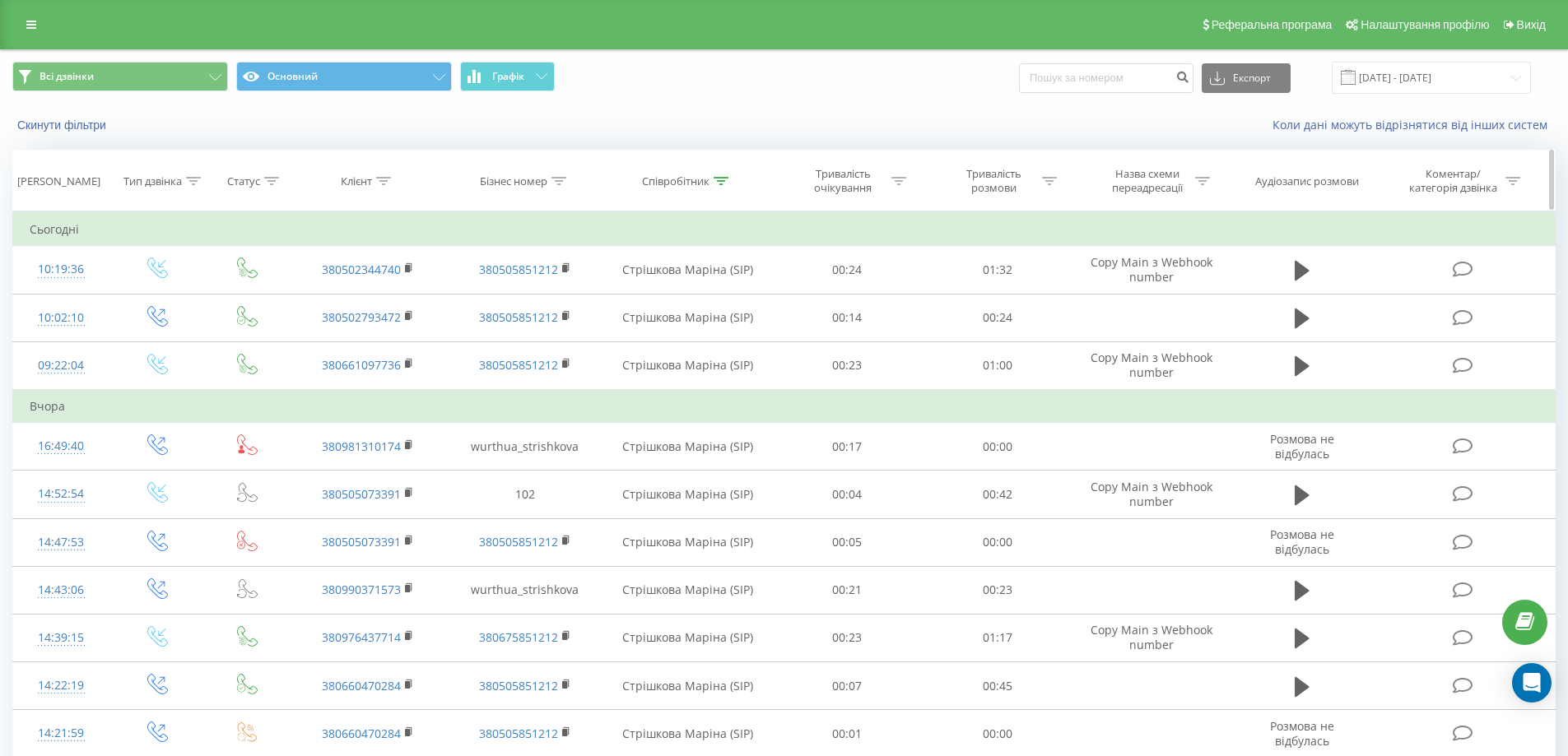
click at [1053, 178] on icon at bounding box center [1049, 181] width 15 height 8
click at [1075, 221] on icon at bounding box center [1077, 223] width 8 height 8
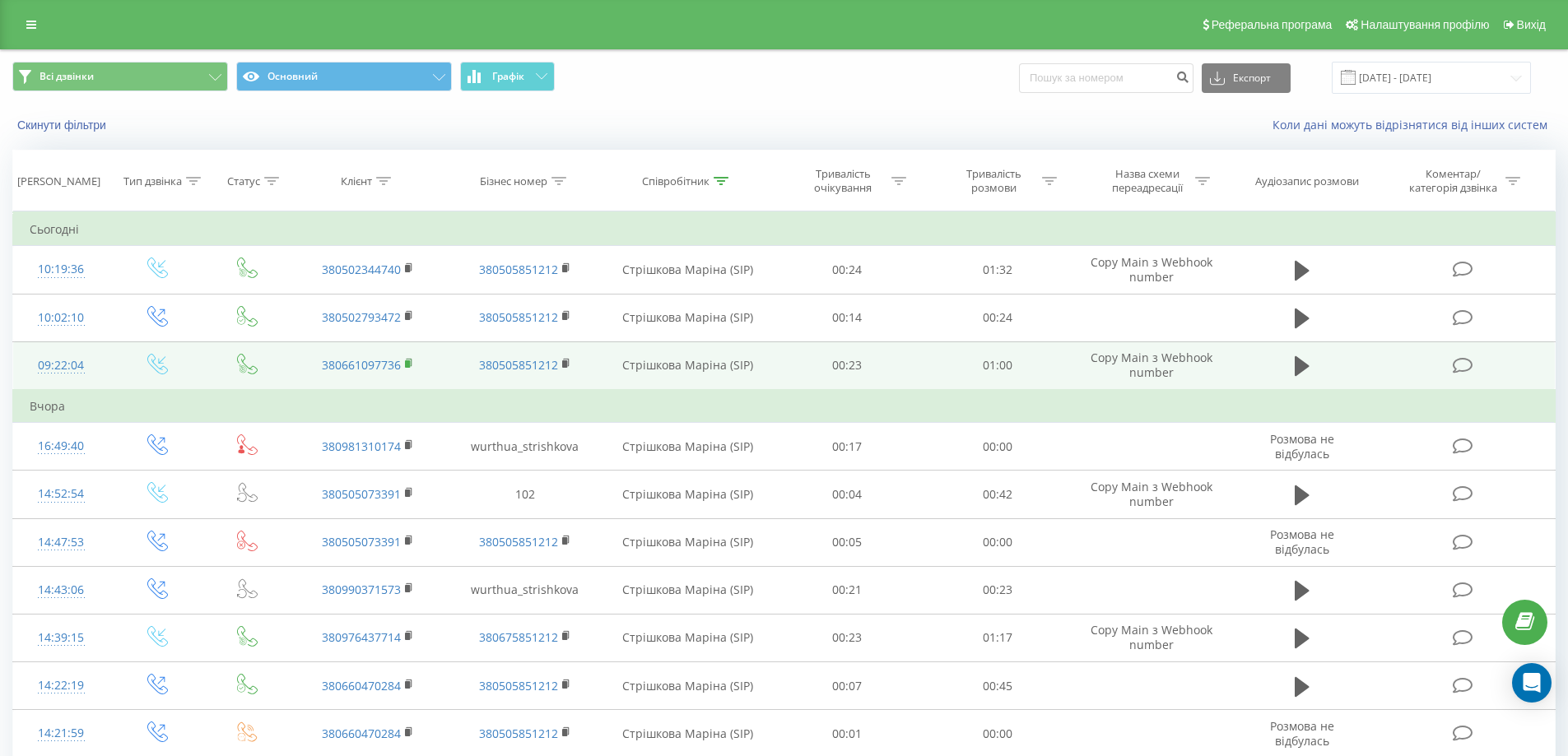
click at [410, 364] on icon at bounding box center [409, 364] width 9 height 12
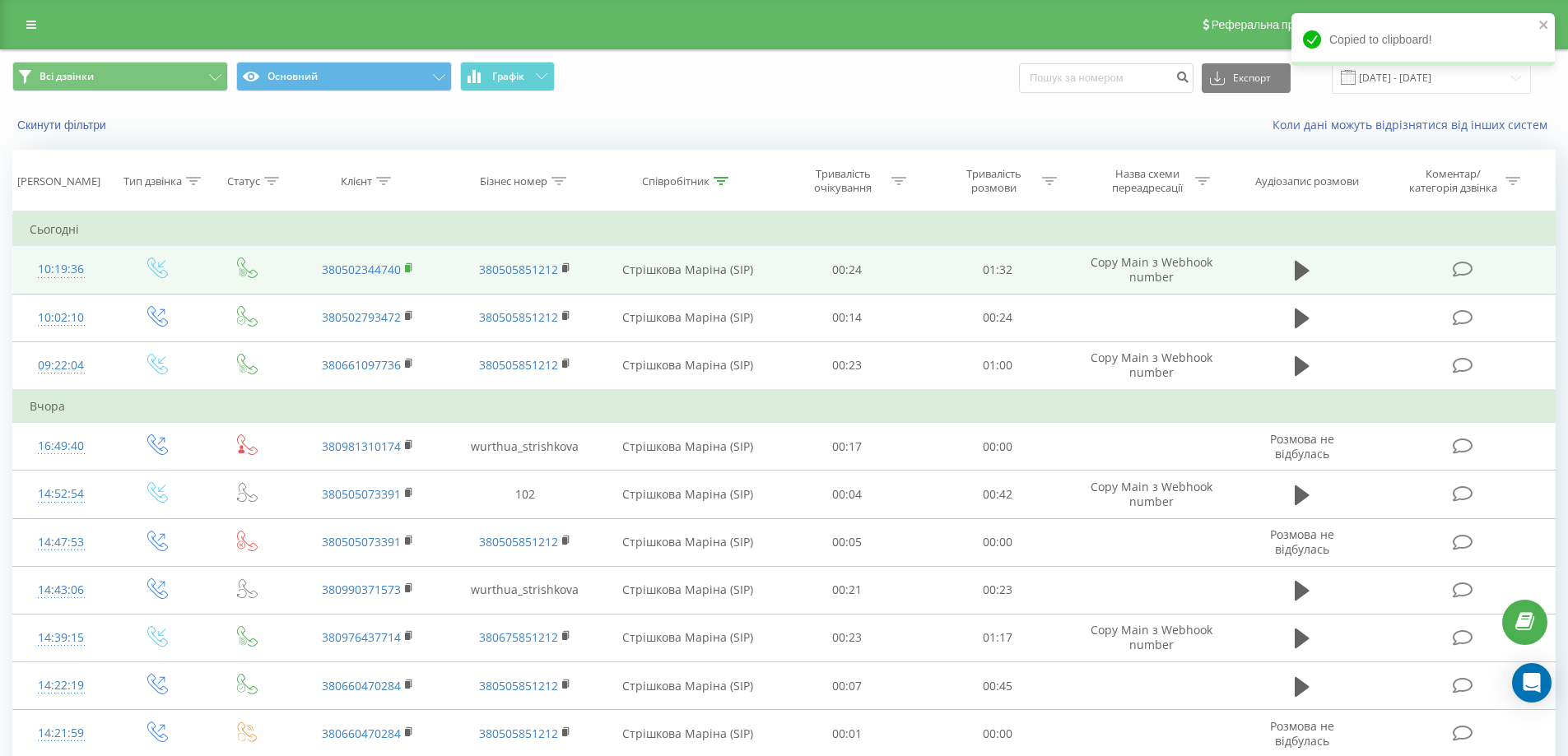
click at [410, 269] on rect at bounding box center [407, 268] width 5 height 7
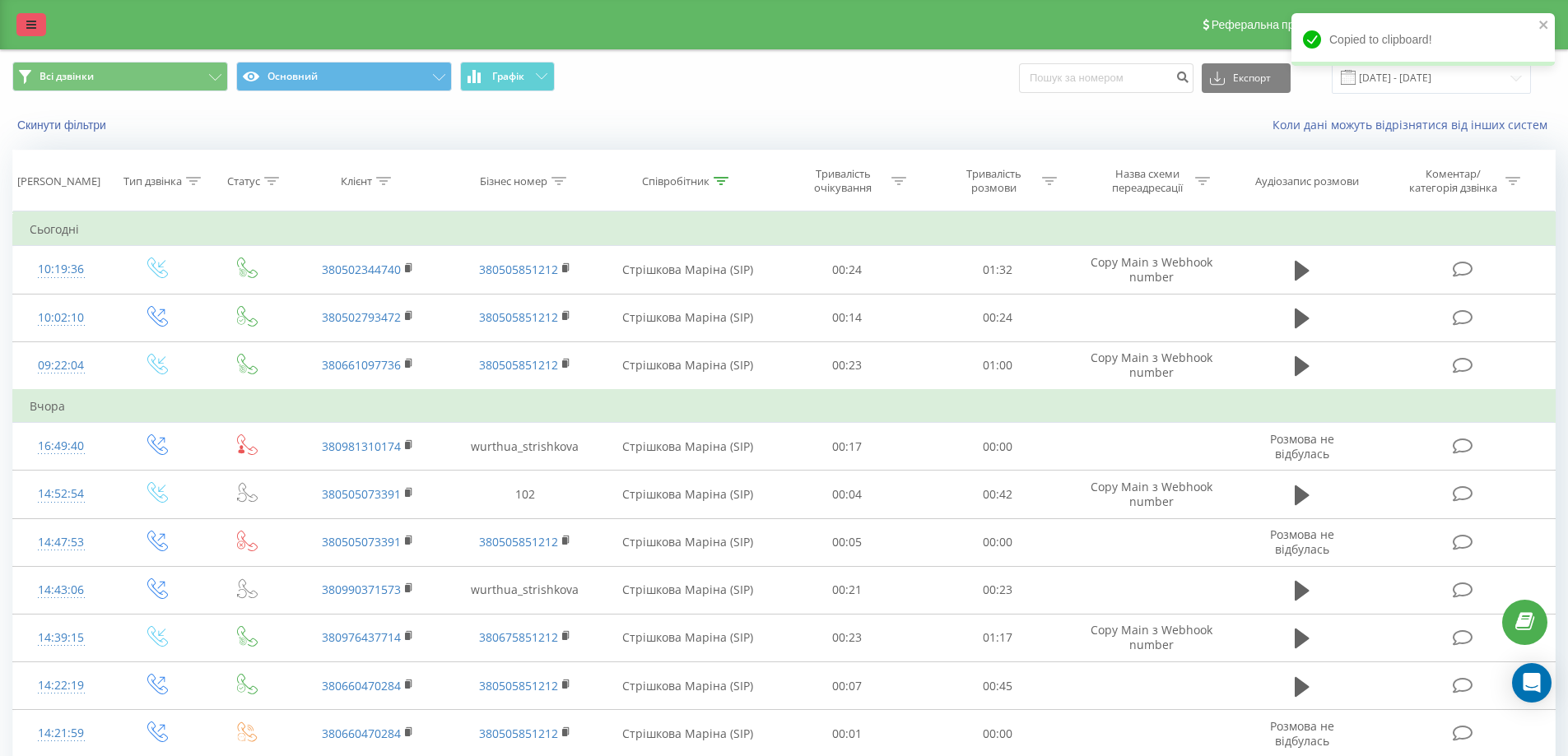
click at [25, 22] on link at bounding box center [32, 24] width 30 height 23
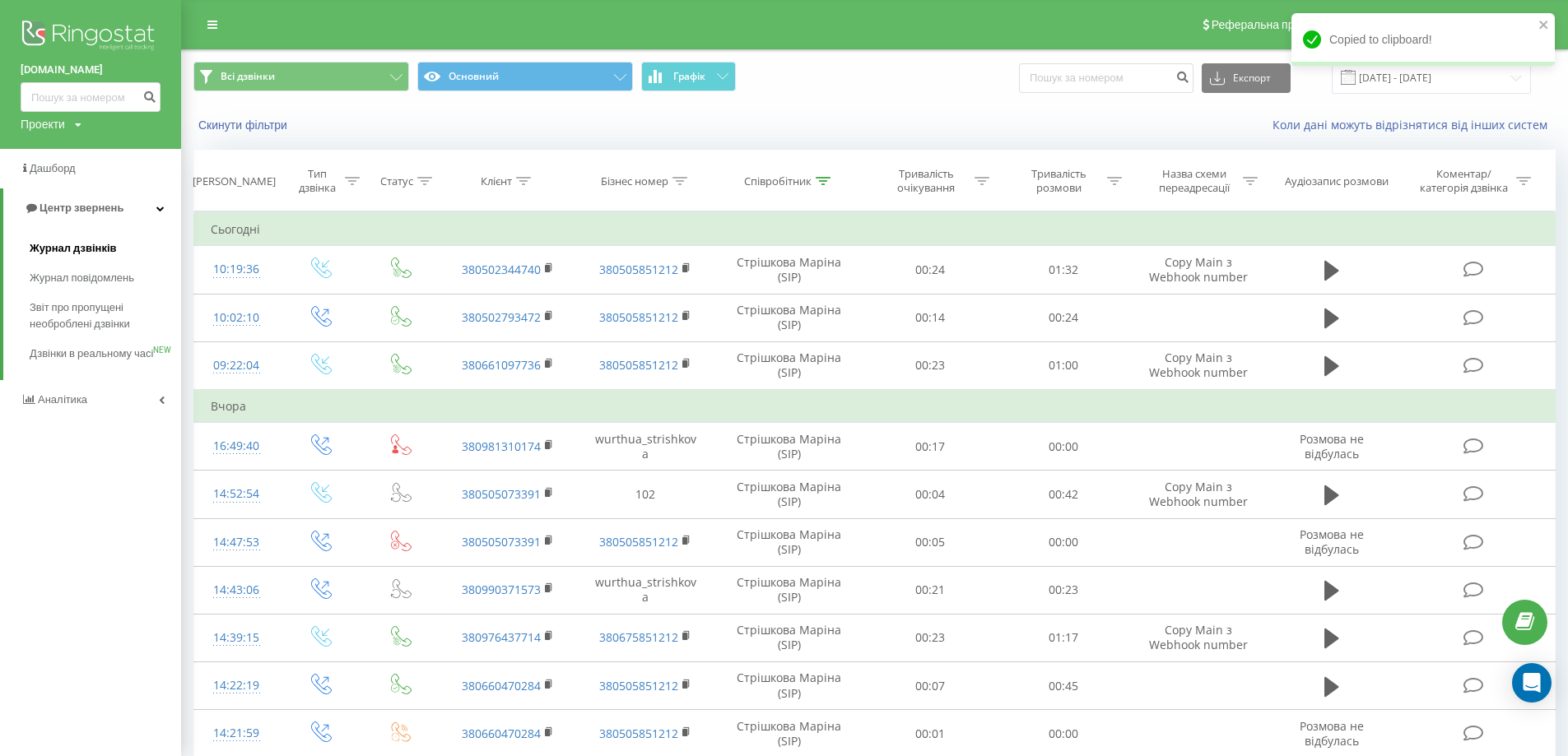
click at [78, 247] on span "Журнал дзвінків" at bounding box center [73, 248] width 87 height 17
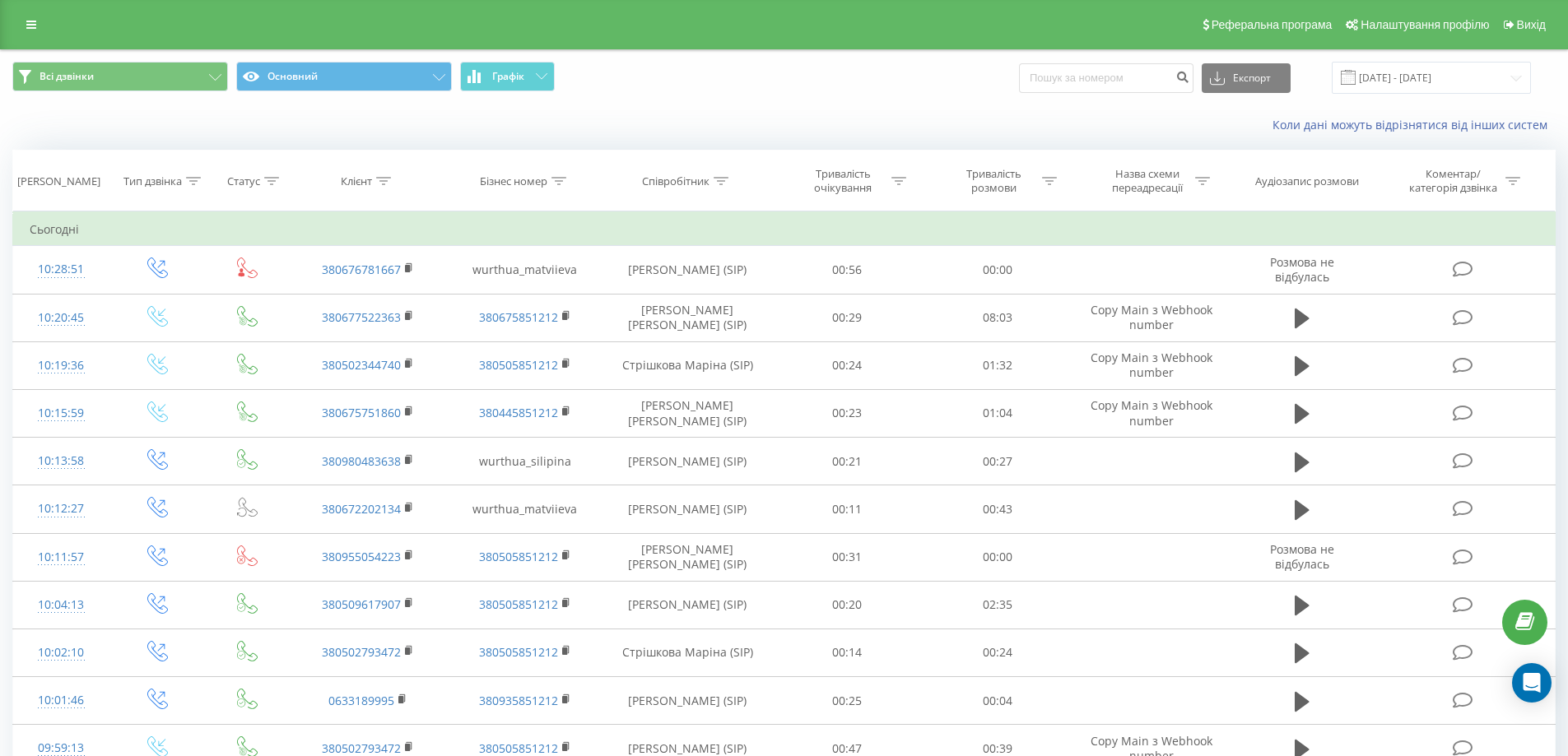
drag, startPoint x: 20, startPoint y: 21, endPoint x: 55, endPoint y: 92, distance: 79.2
click at [20, 21] on link at bounding box center [32, 24] width 30 height 23
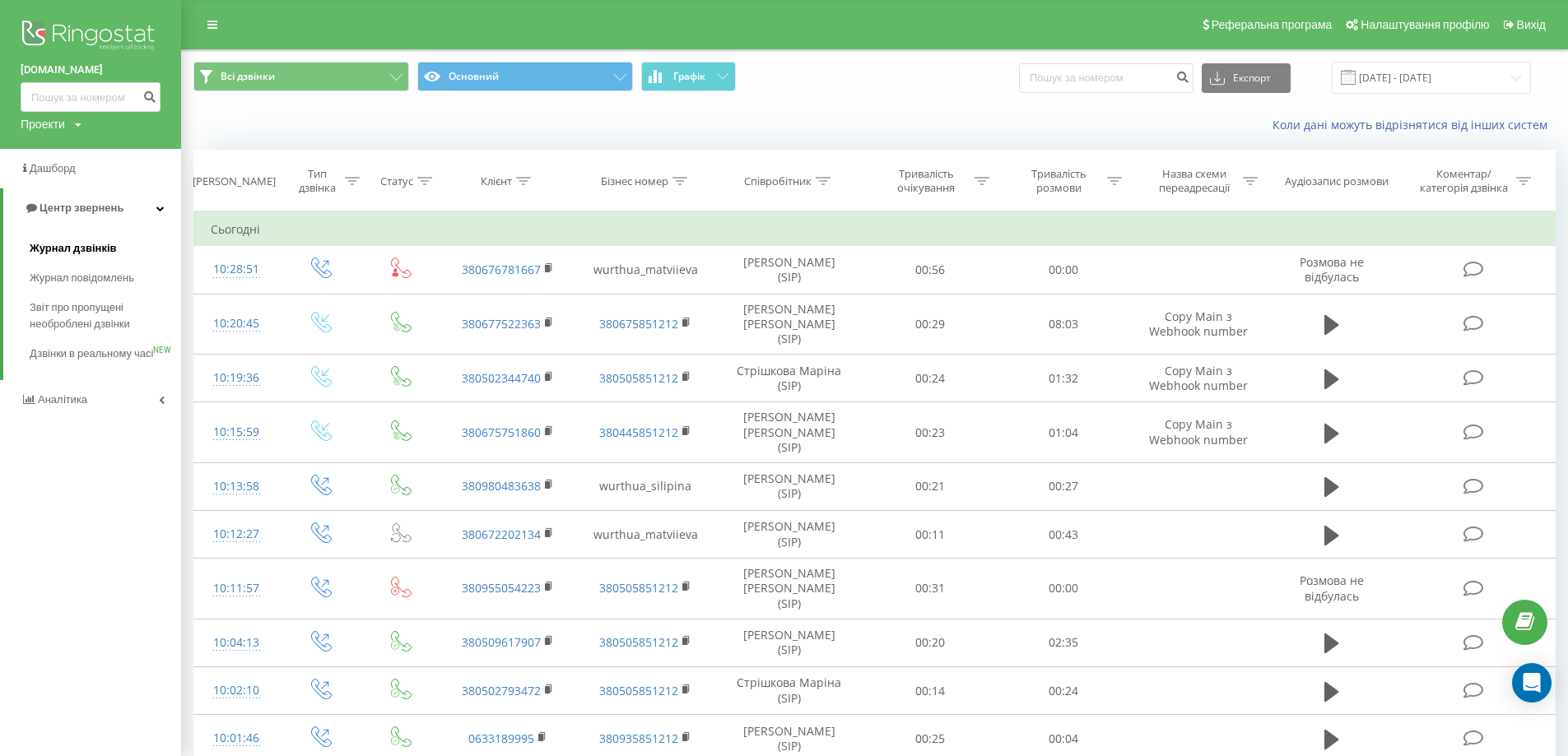
click at [82, 241] on span "Журнал дзвінків" at bounding box center [73, 248] width 87 height 17
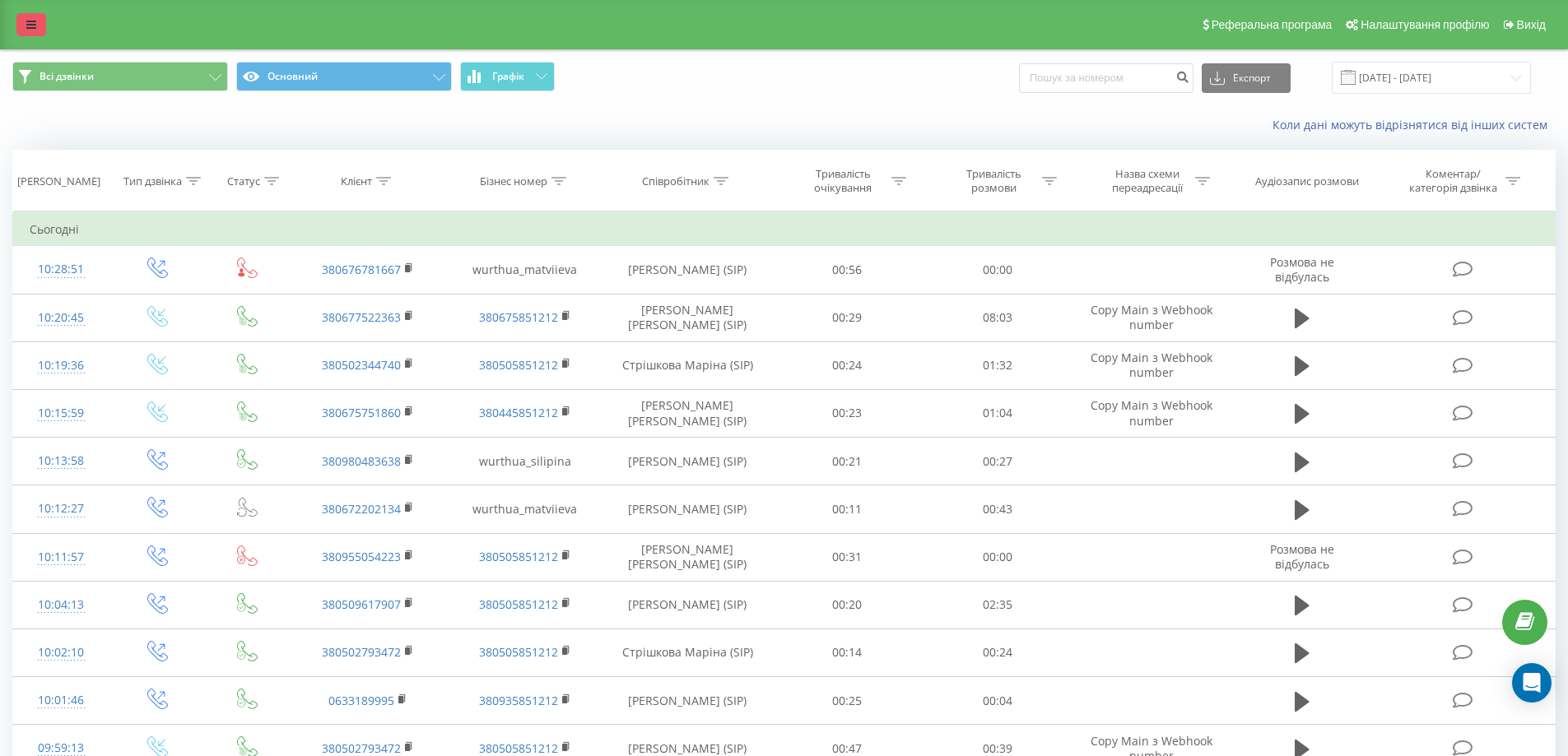
click at [30, 27] on icon at bounding box center [32, 25] width 10 height 12
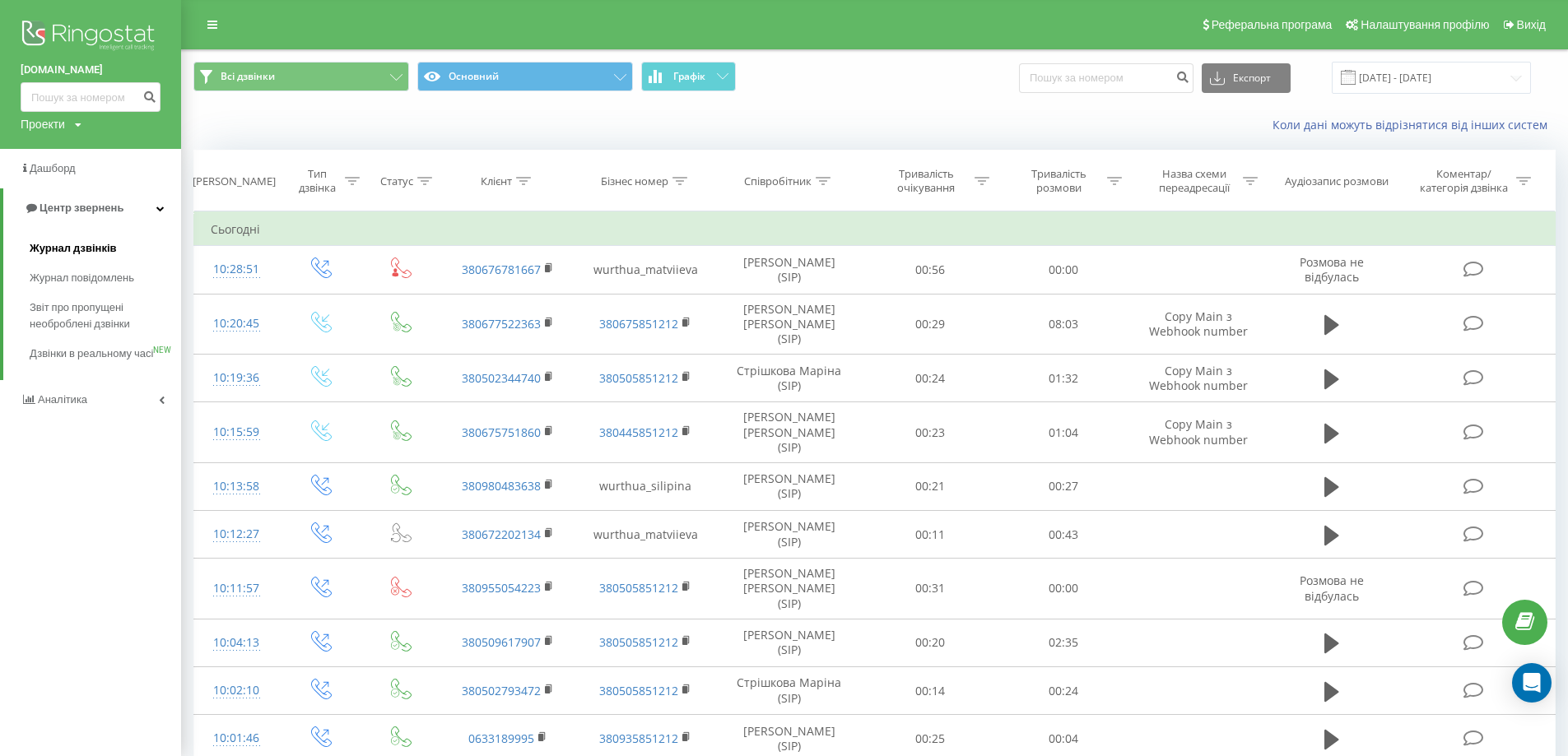
click at [80, 235] on link "Журнал дзвінків" at bounding box center [105, 248] width 151 height 30
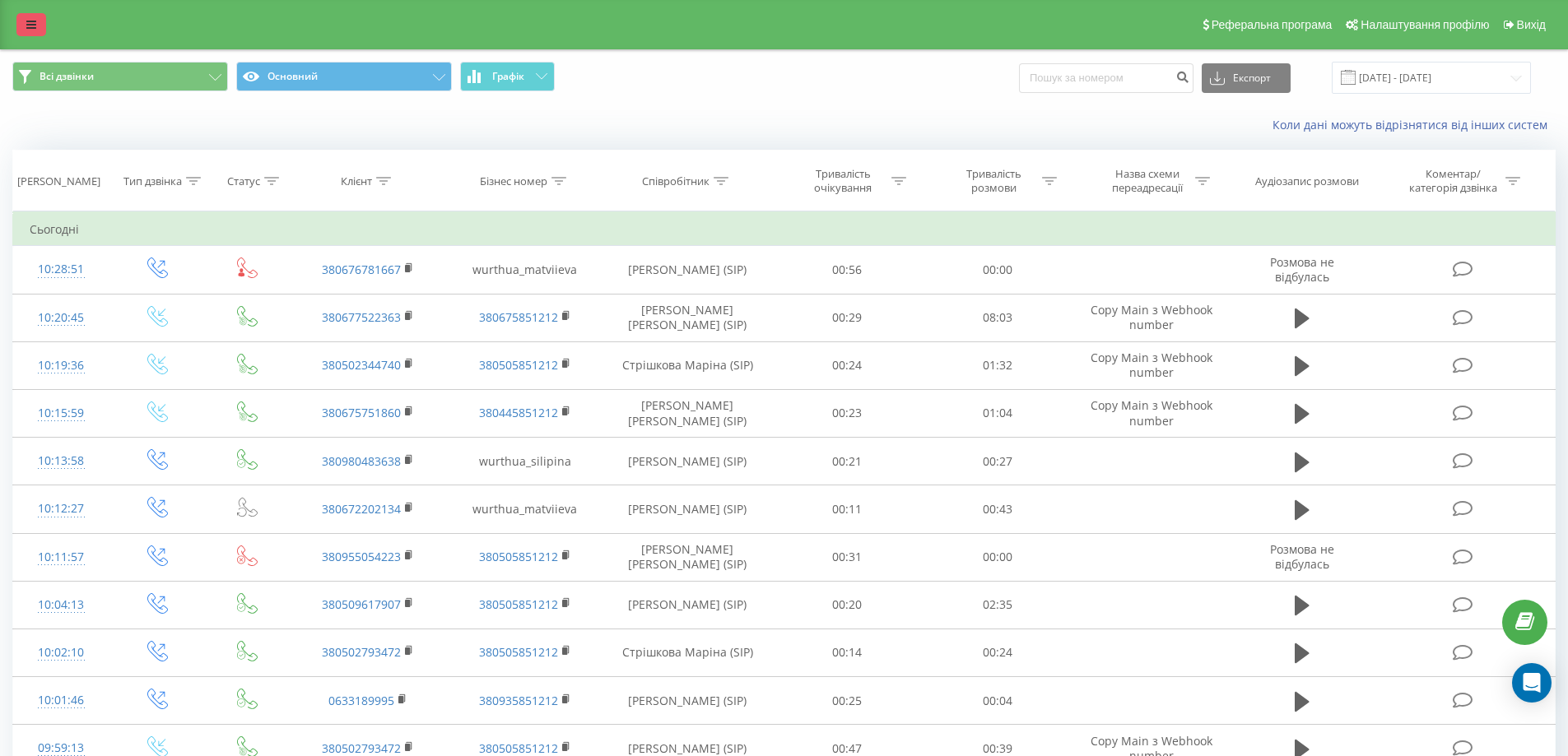
click at [25, 29] on link at bounding box center [32, 24] width 30 height 23
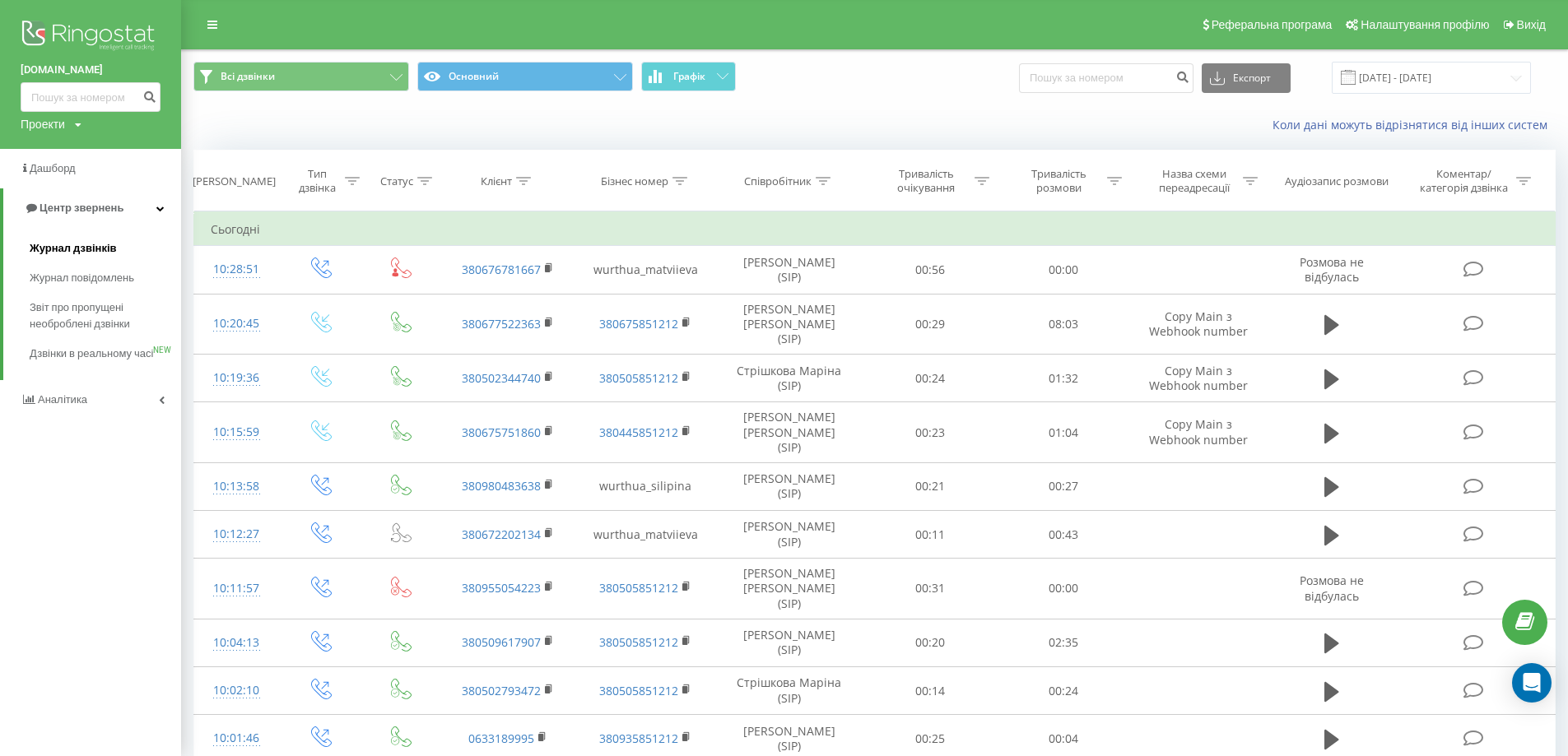
drag, startPoint x: 88, startPoint y: 256, endPoint x: 116, endPoint y: 238, distance: 33.3
click at [89, 256] on span "Журнал дзвінків" at bounding box center [73, 248] width 87 height 17
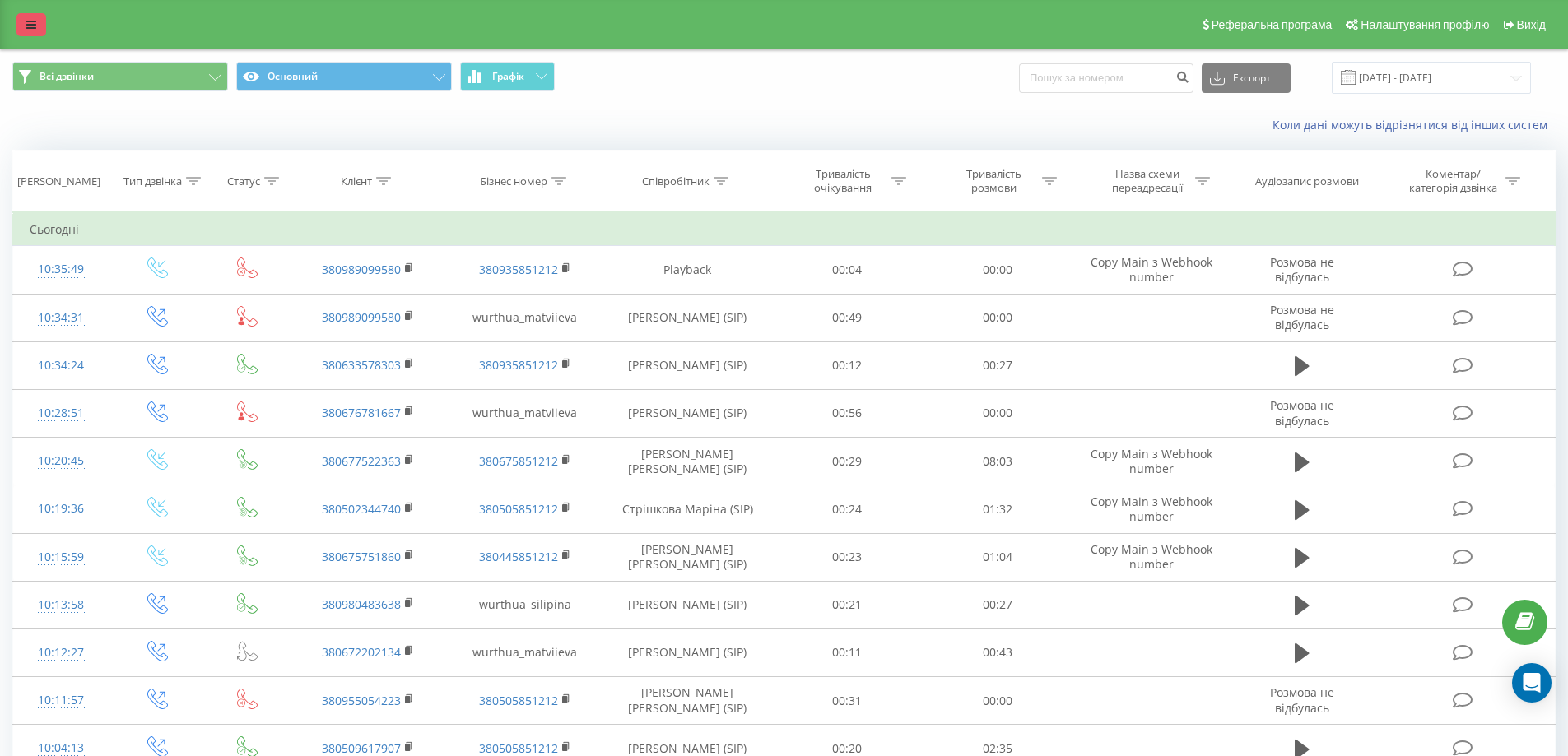
click at [42, 30] on link at bounding box center [32, 24] width 30 height 23
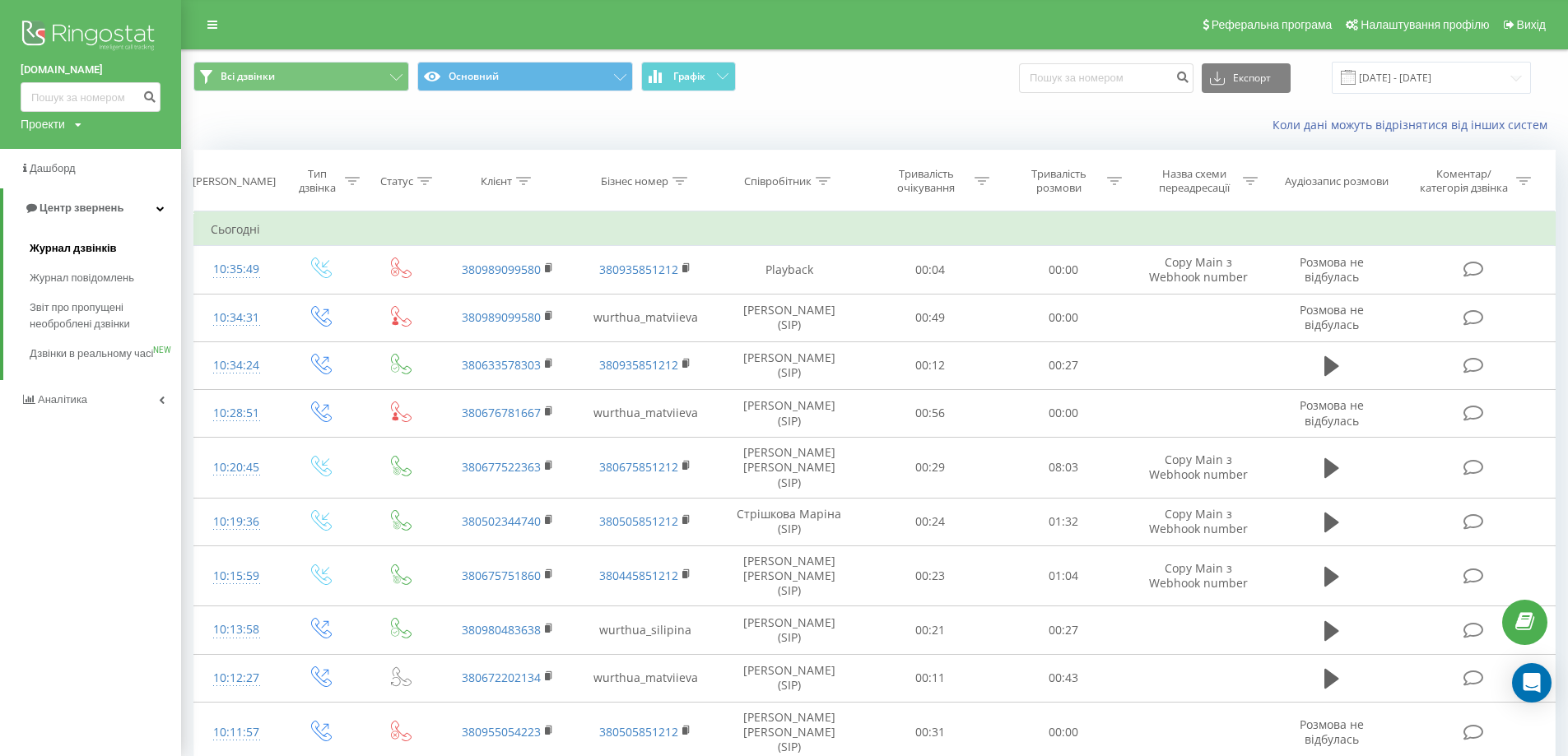
click at [105, 241] on span "Журнал дзвінків" at bounding box center [73, 248] width 87 height 17
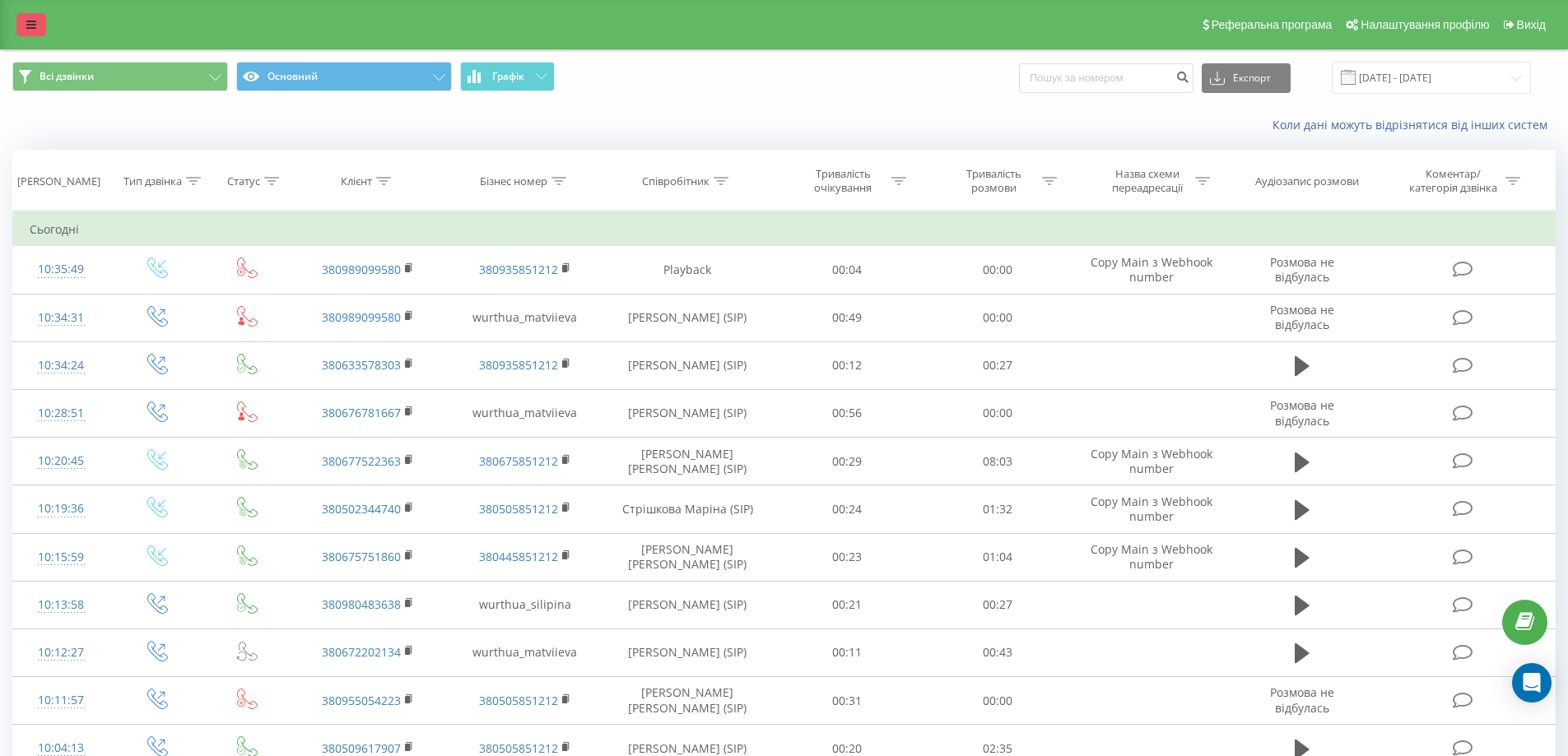
click at [30, 28] on icon at bounding box center [32, 25] width 10 height 12
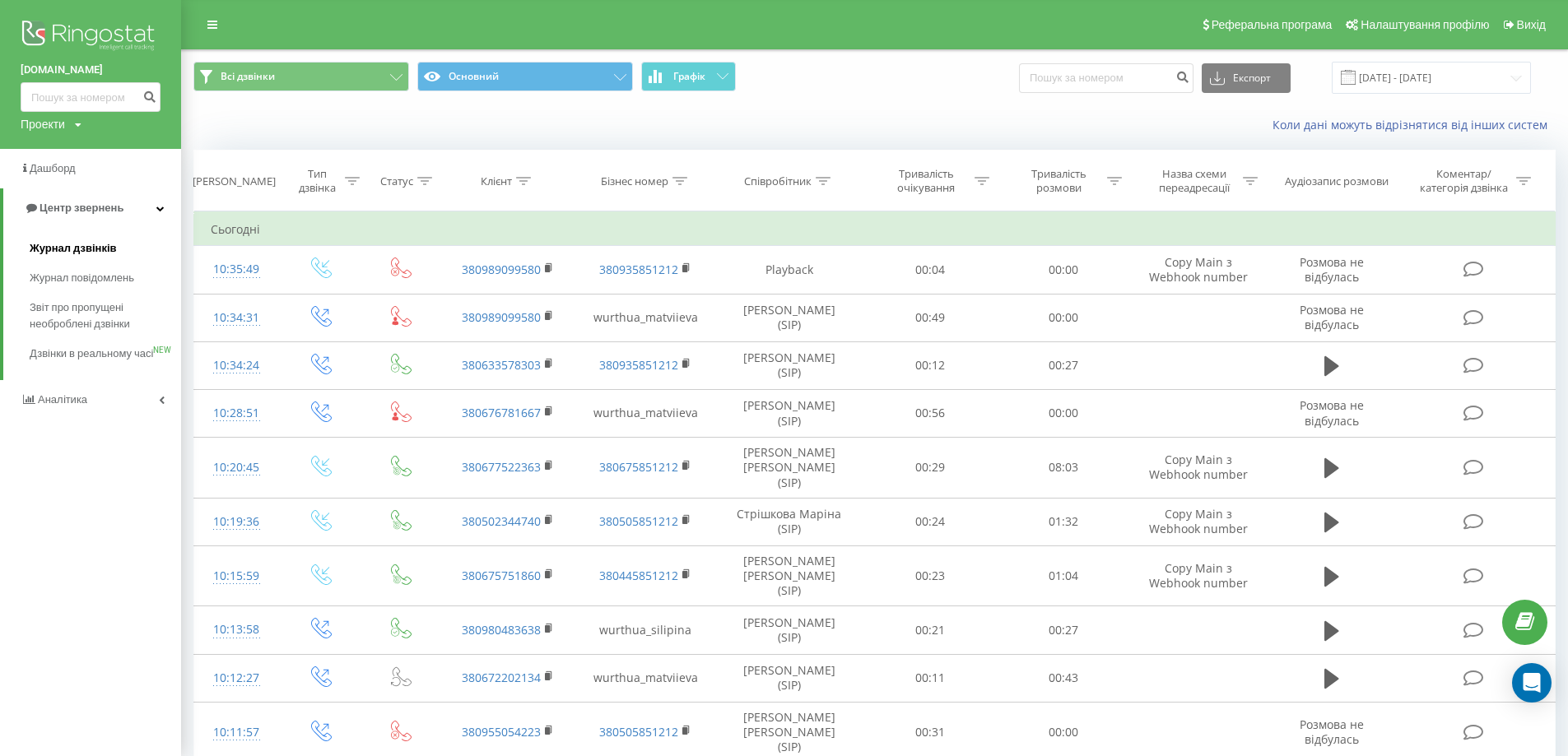
click at [81, 248] on span "Журнал дзвінків" at bounding box center [73, 248] width 87 height 17
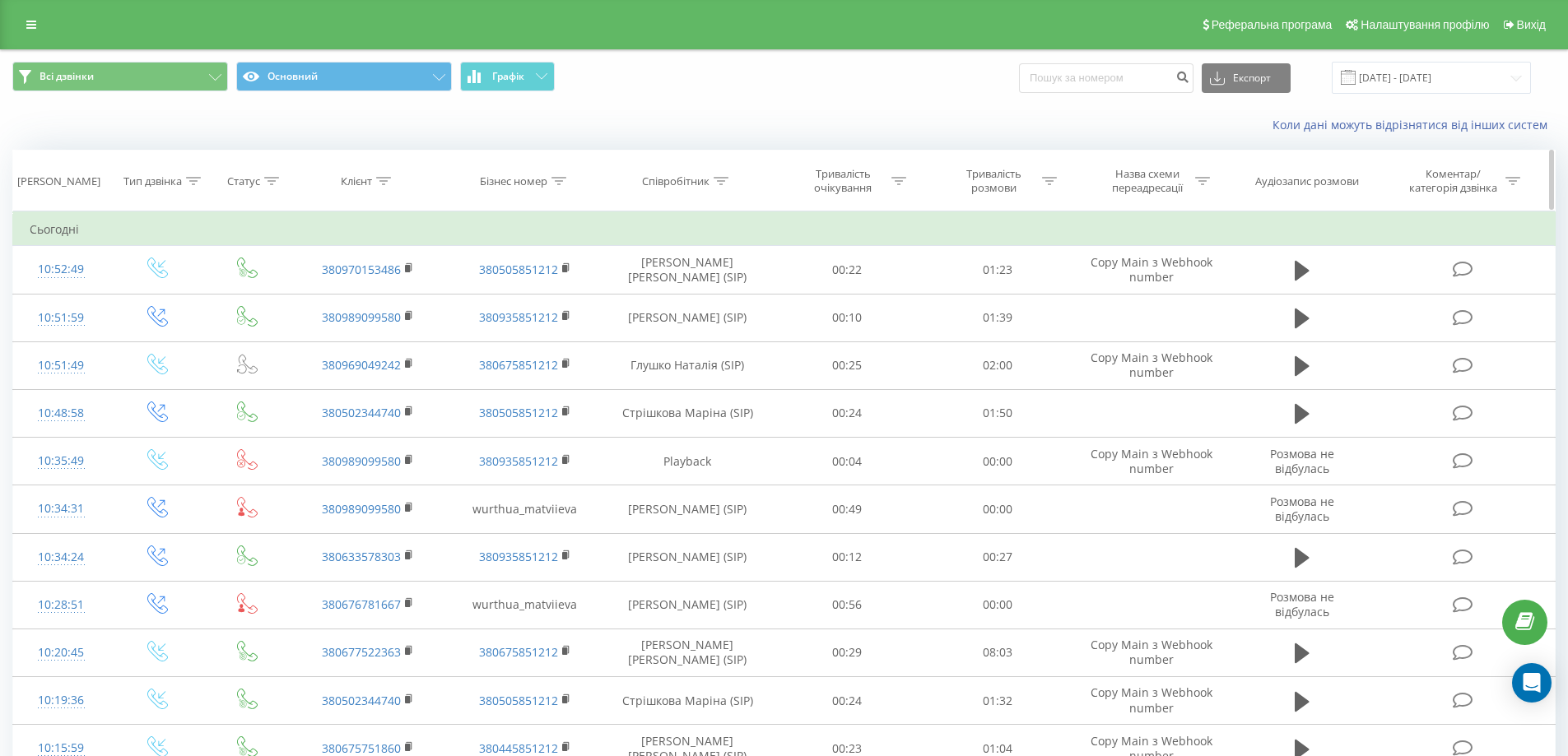
click at [711, 176] on div "Співробітник" at bounding box center [684, 182] width 86 height 14
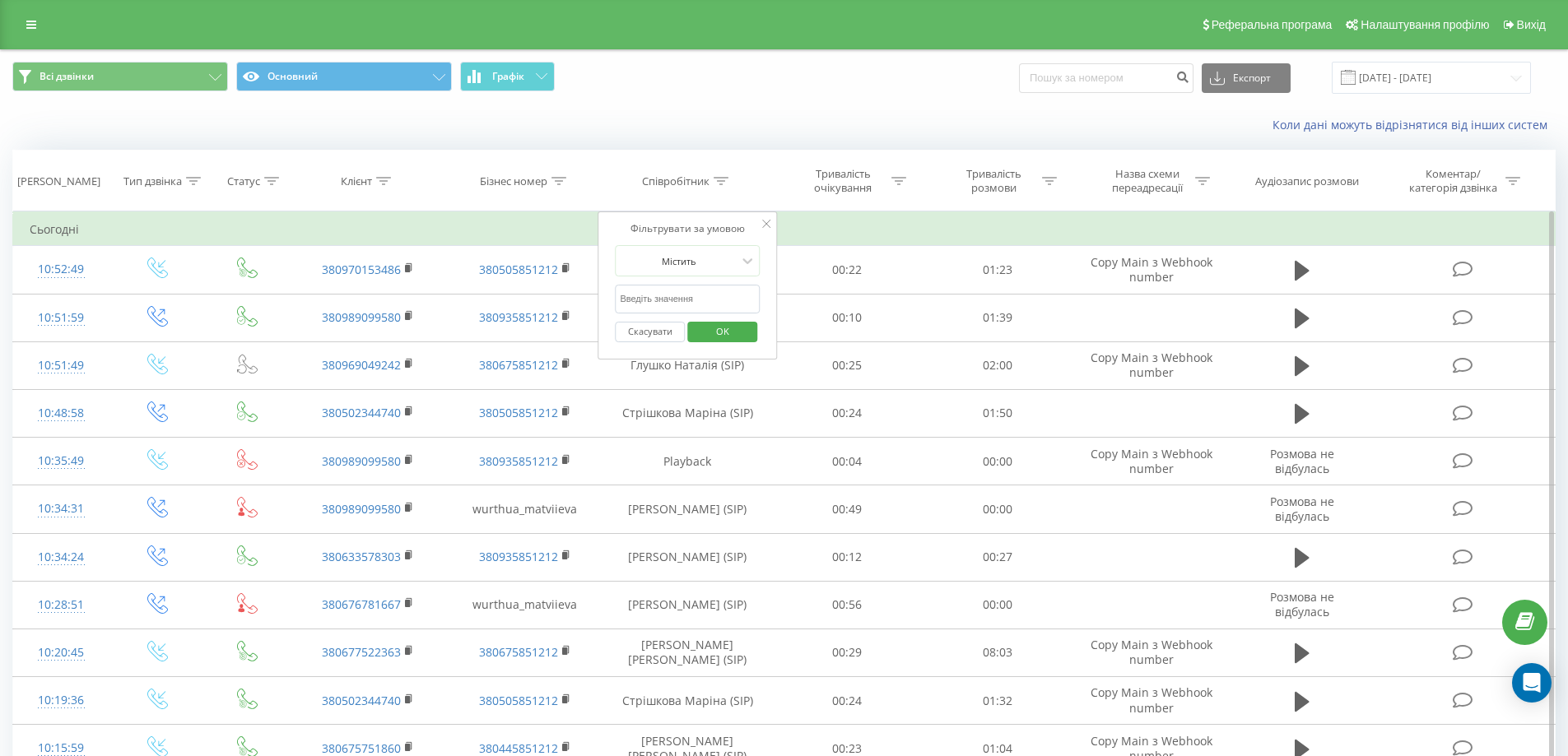
click at [686, 293] on input "text" at bounding box center [687, 298] width 145 height 29
type input "[PERSON_NAME]"
click at [717, 332] on span "OK" at bounding box center [723, 331] width 46 height 26
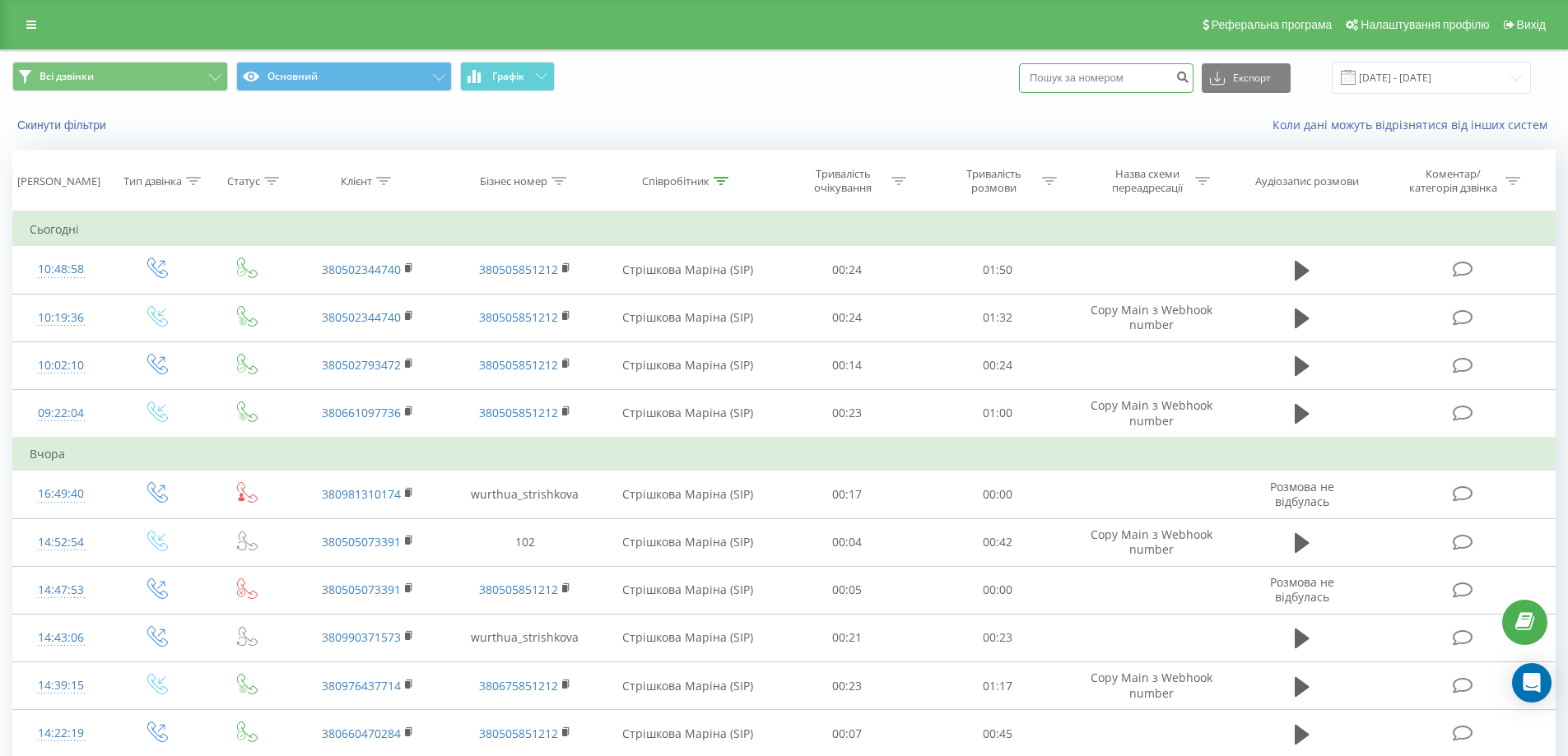
click at [1085, 79] on input at bounding box center [1106, 78] width 175 height 30
paste input "380980483638"
click at [1056, 77] on input "380980483638" at bounding box center [1106, 78] width 175 height 30
type input "0980483638"
click at [1189, 78] on icon "submit" at bounding box center [1182, 75] width 14 height 10
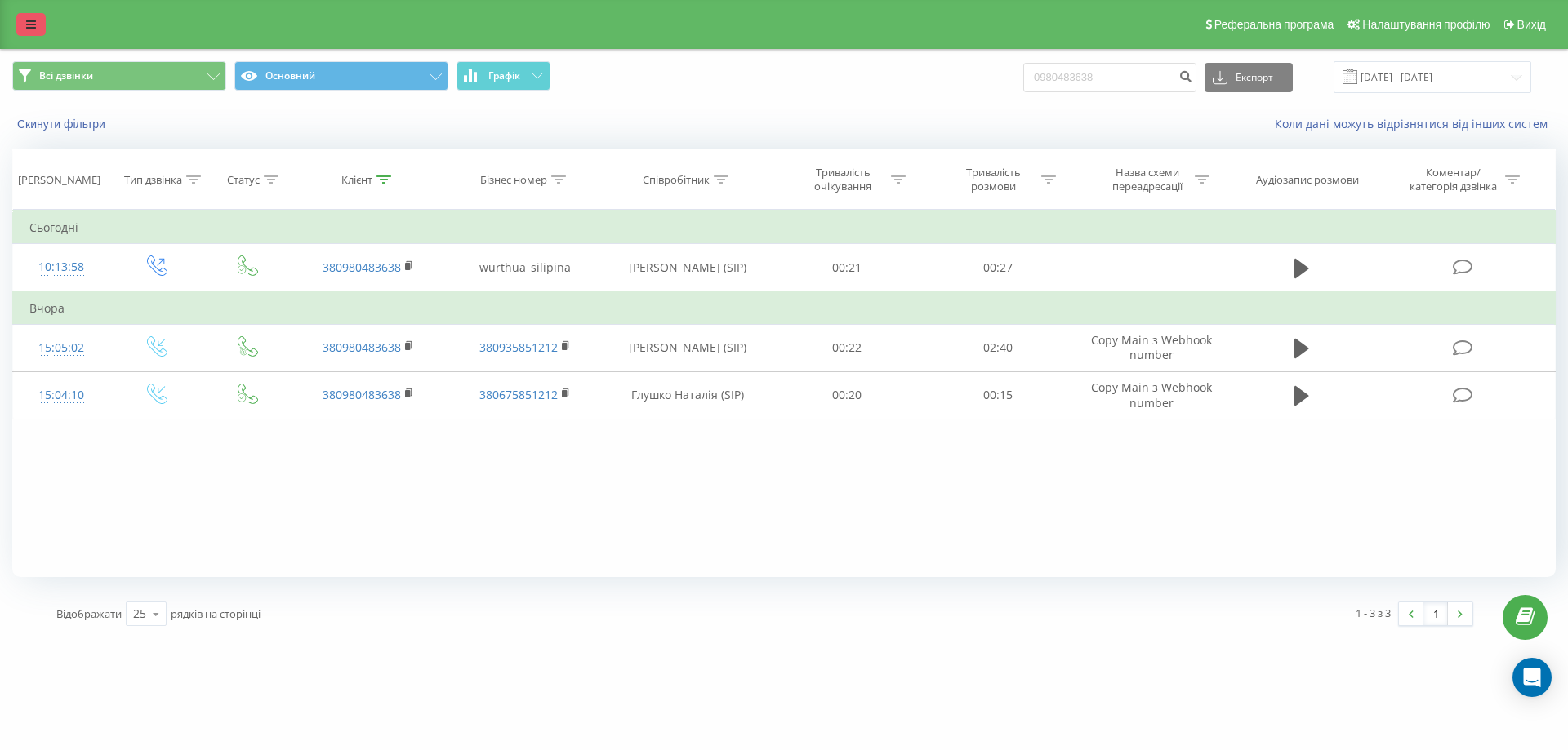
click at [31, 26] on icon at bounding box center [31, 25] width 10 height 12
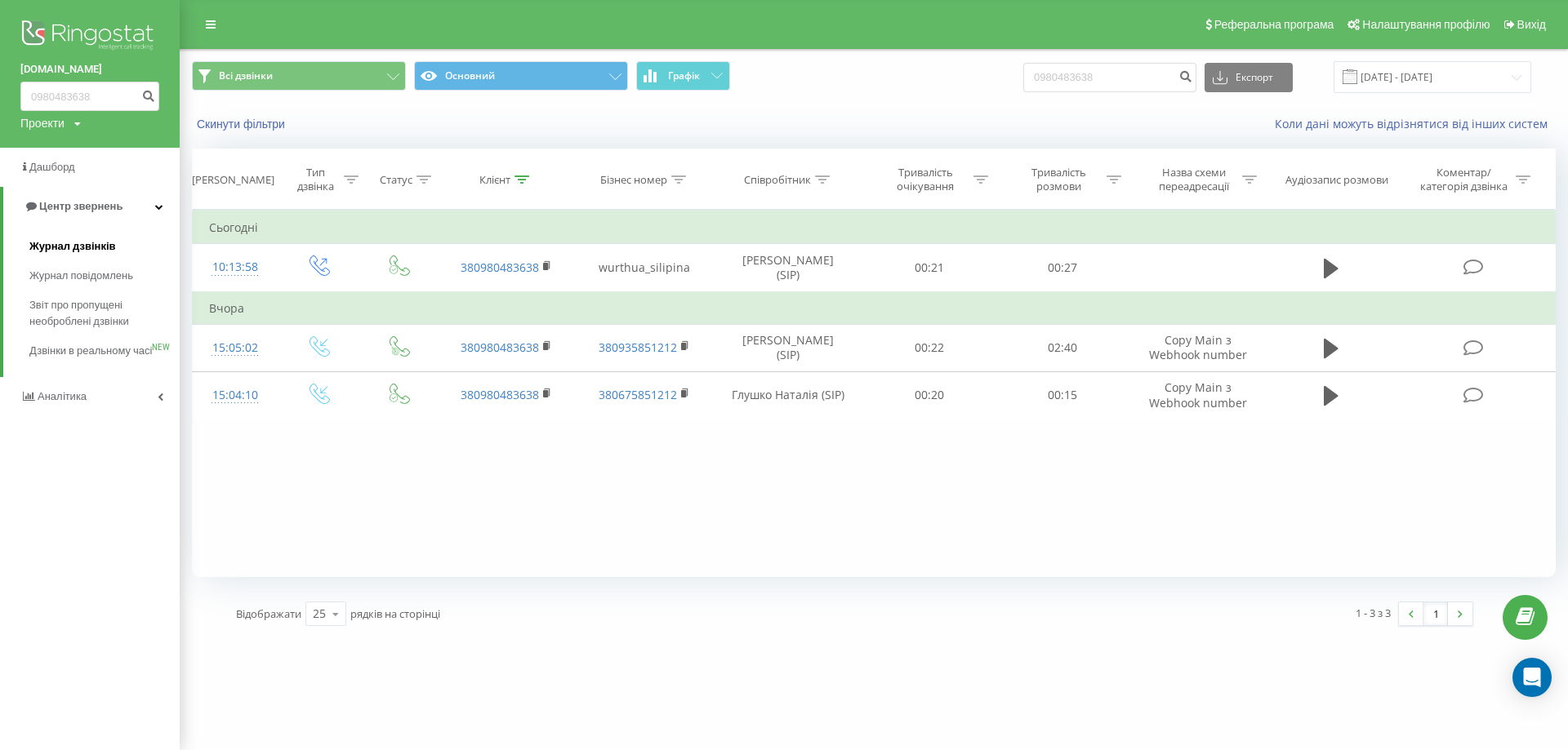
click at [88, 238] on link "Журнал дзвінків" at bounding box center [104, 246] width 150 height 29
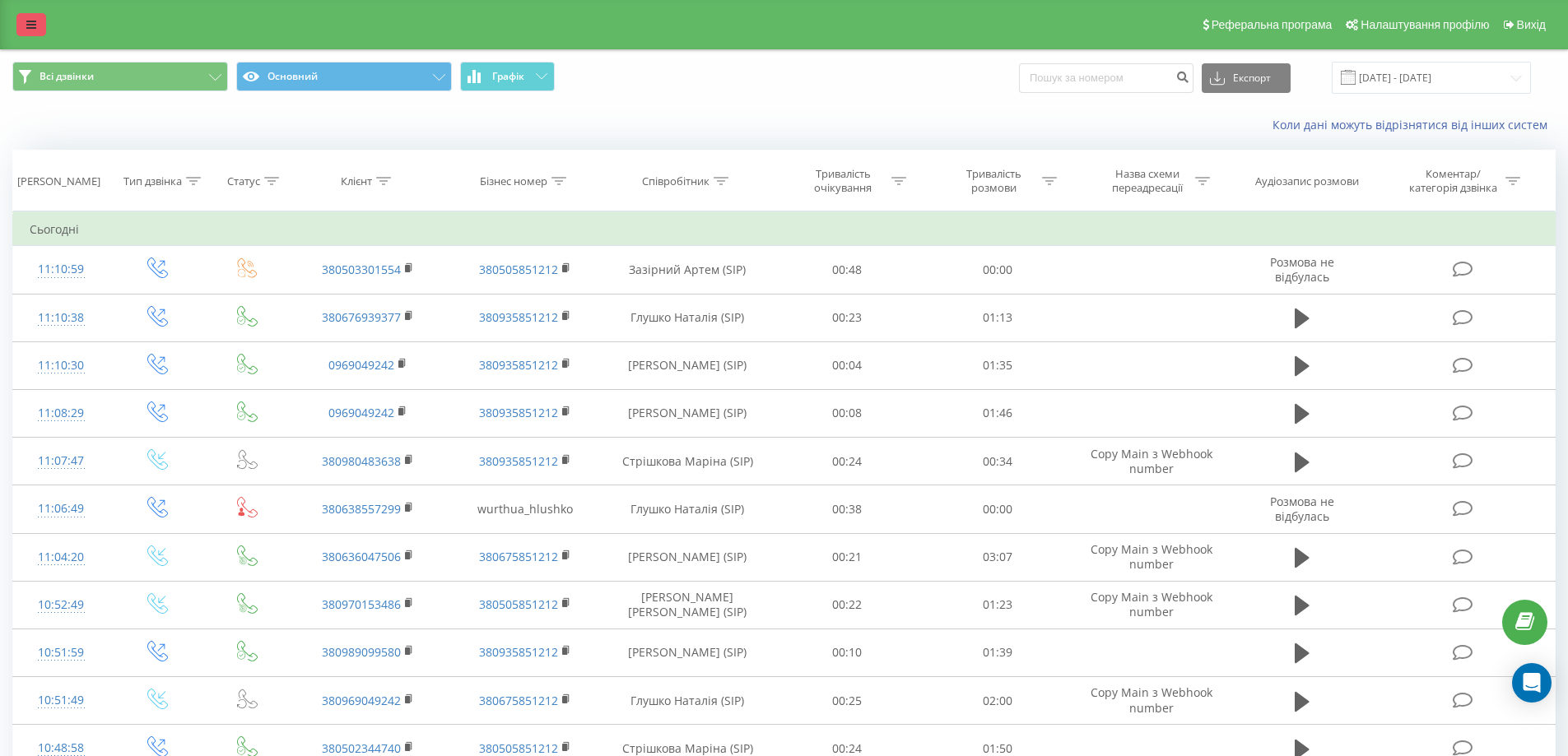
click at [26, 28] on link at bounding box center [32, 24] width 30 height 23
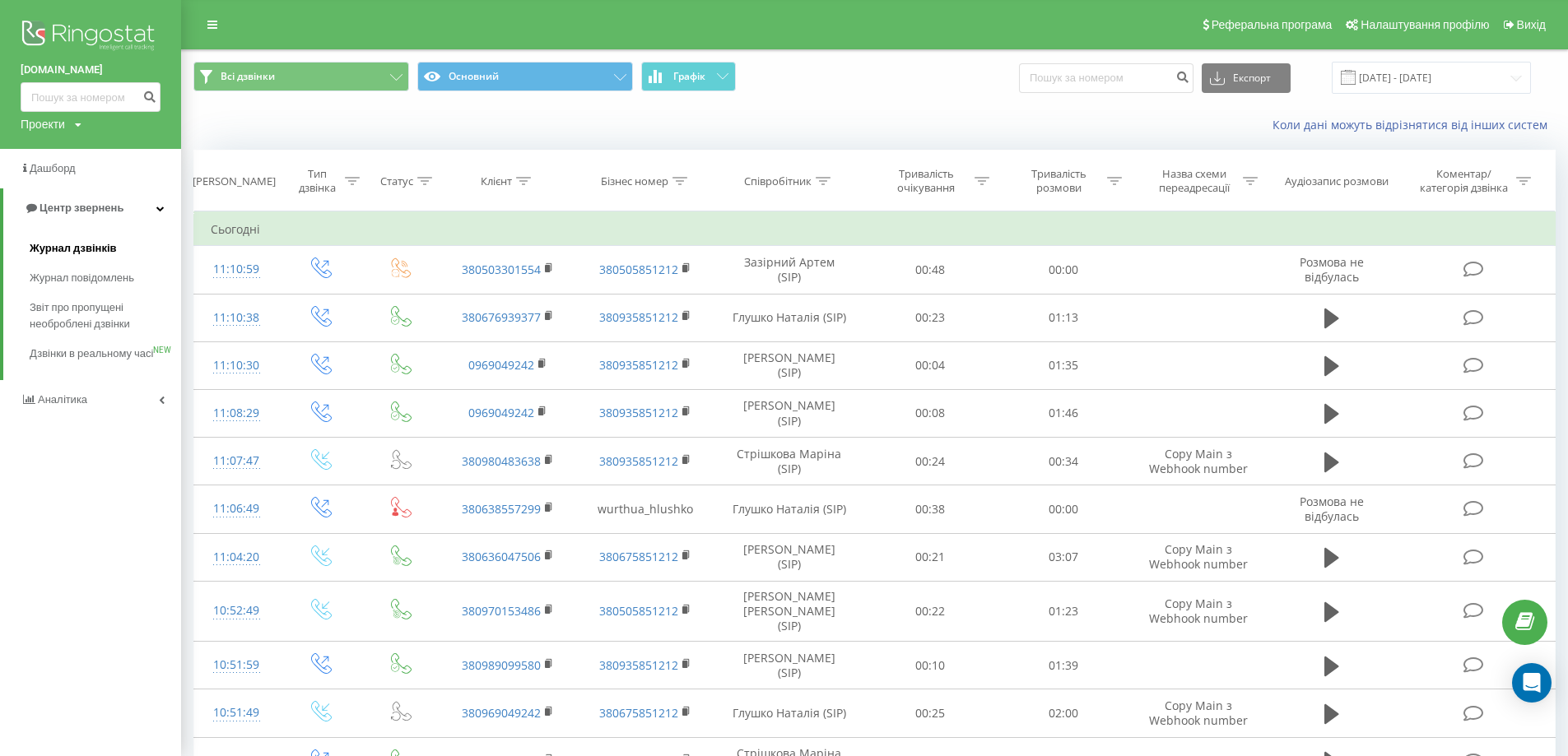
click at [77, 238] on link "Журнал дзвінків" at bounding box center [105, 248] width 151 height 30
